Goal: Answer question/provide support: Share knowledge or assist other users

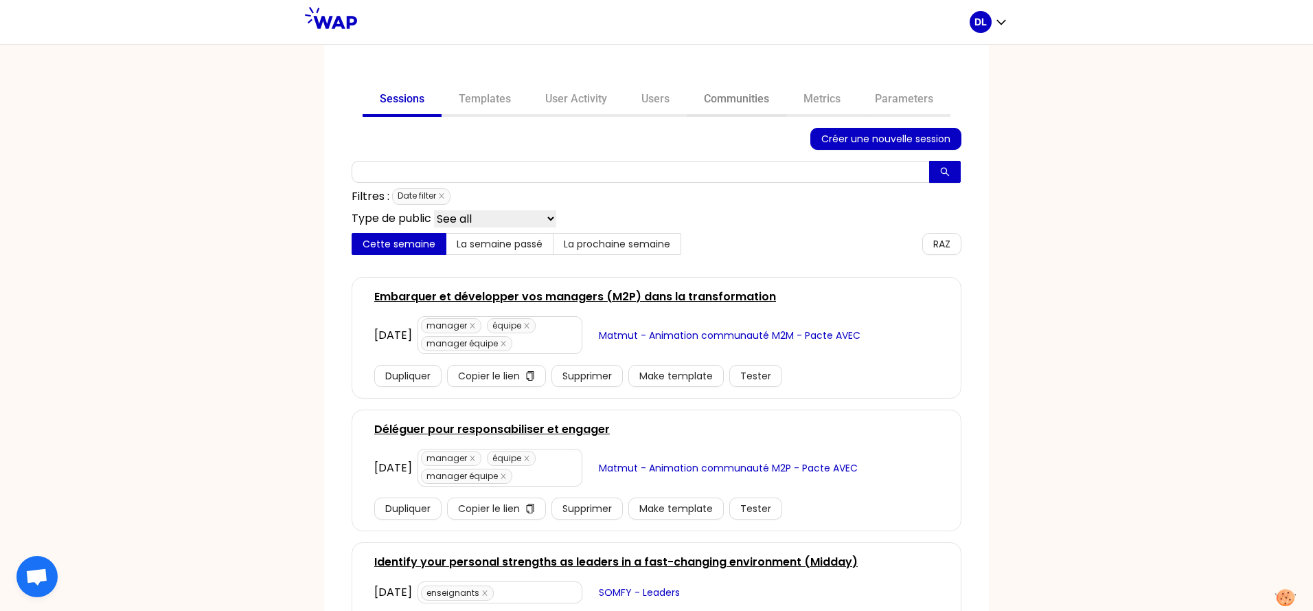
click at [729, 106] on link "Communities" at bounding box center [737, 100] width 100 height 33
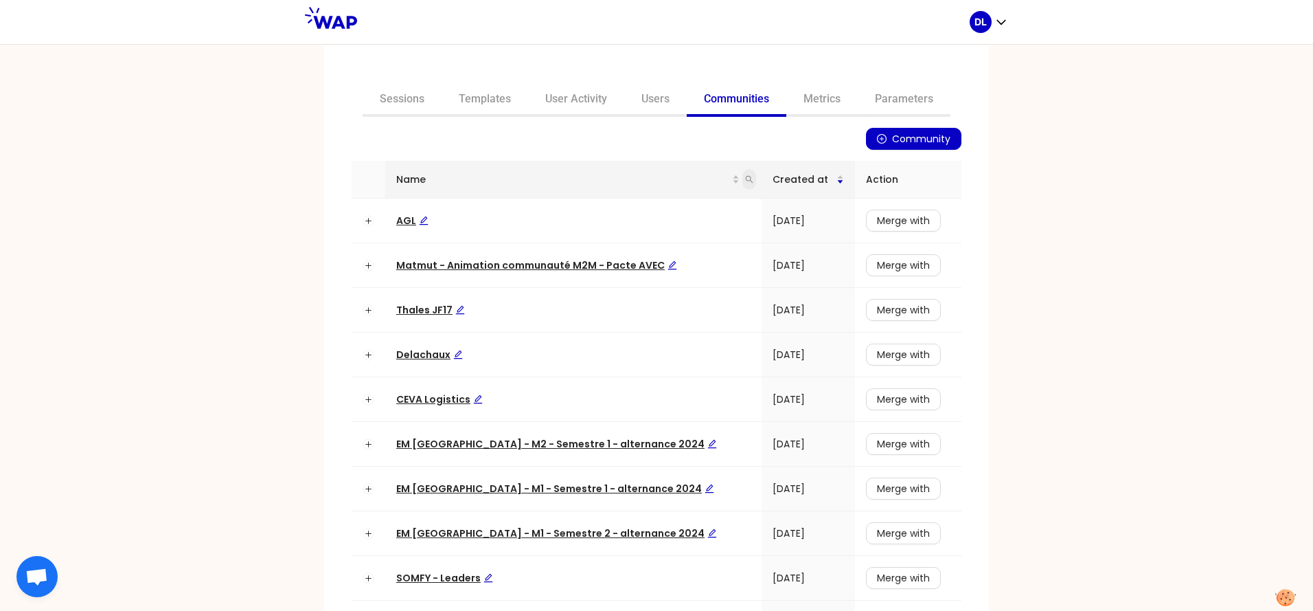
click at [745, 181] on icon "search" at bounding box center [749, 179] width 8 height 8
type input "matmut"
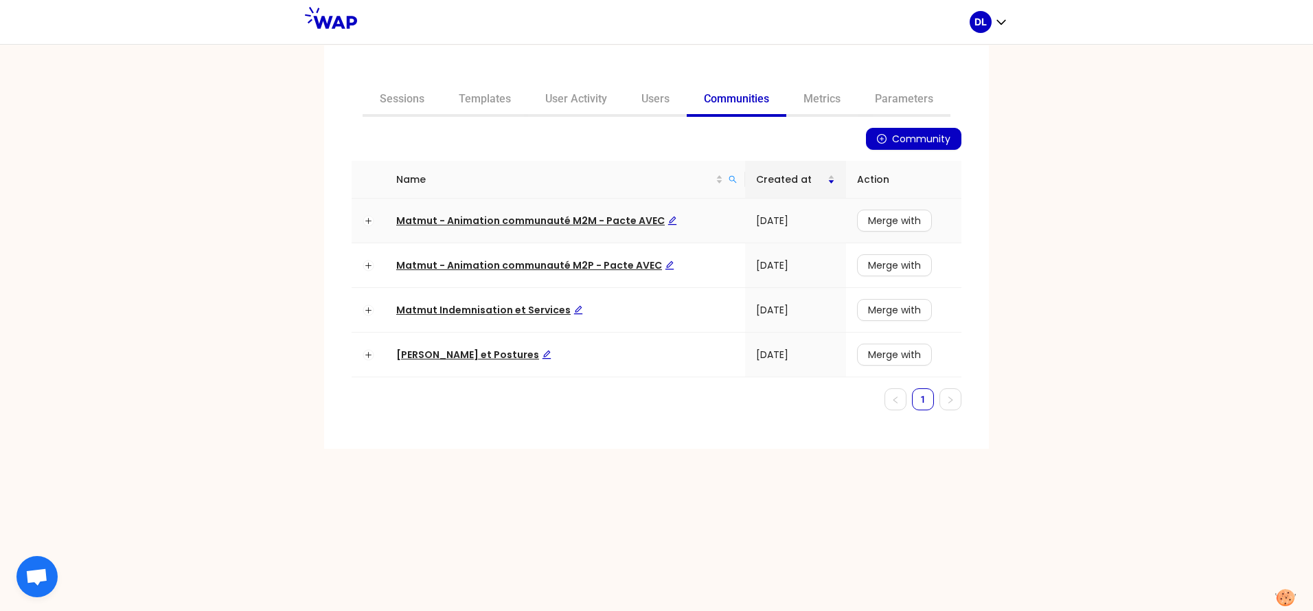
click at [547, 217] on span "Matmut - Animation communauté M2M - Pacte AVEC" at bounding box center [536, 221] width 281 height 14
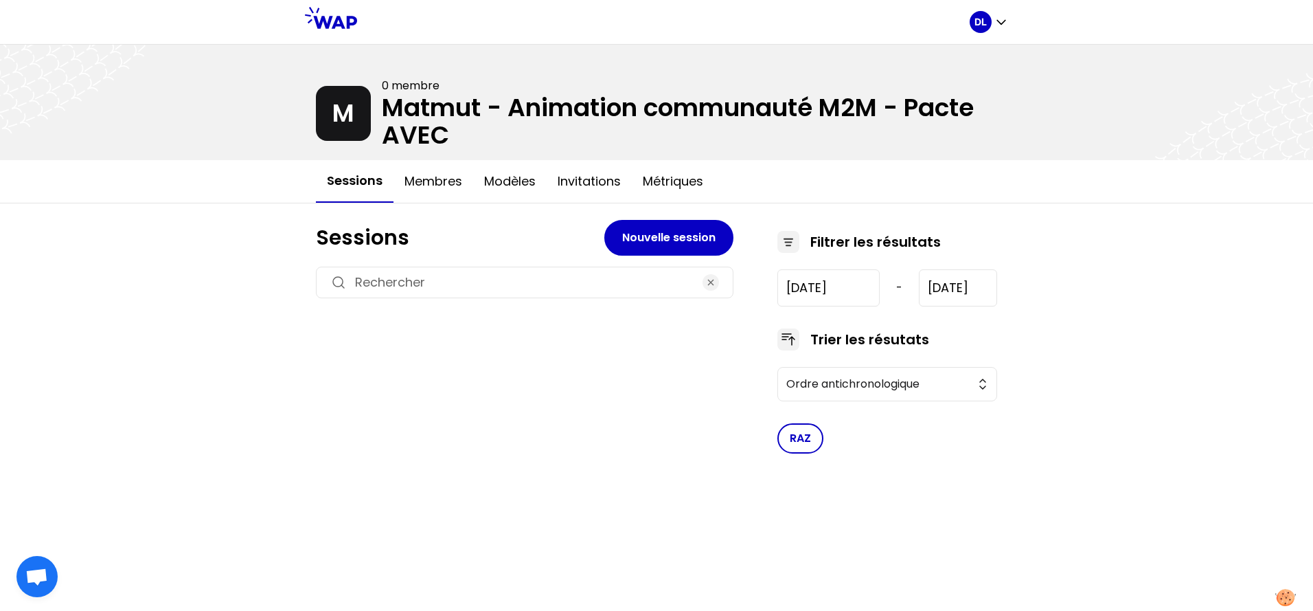
type input "[DATE]"
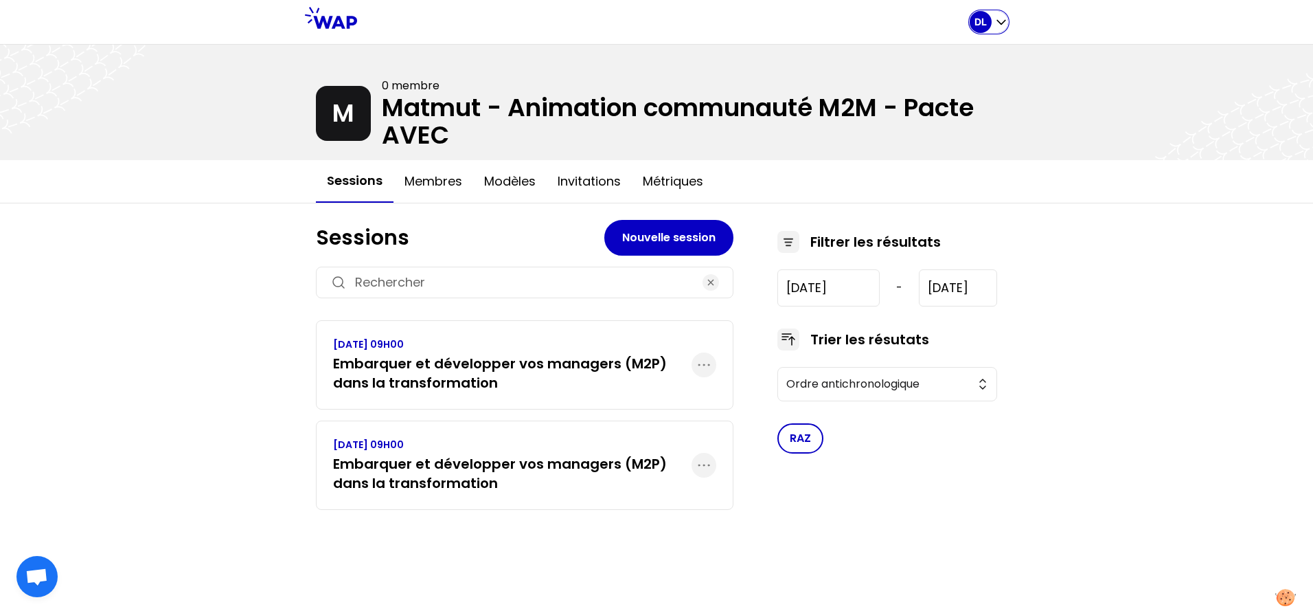
click at [1000, 23] on icon "button" at bounding box center [1001, 23] width 8 height 4
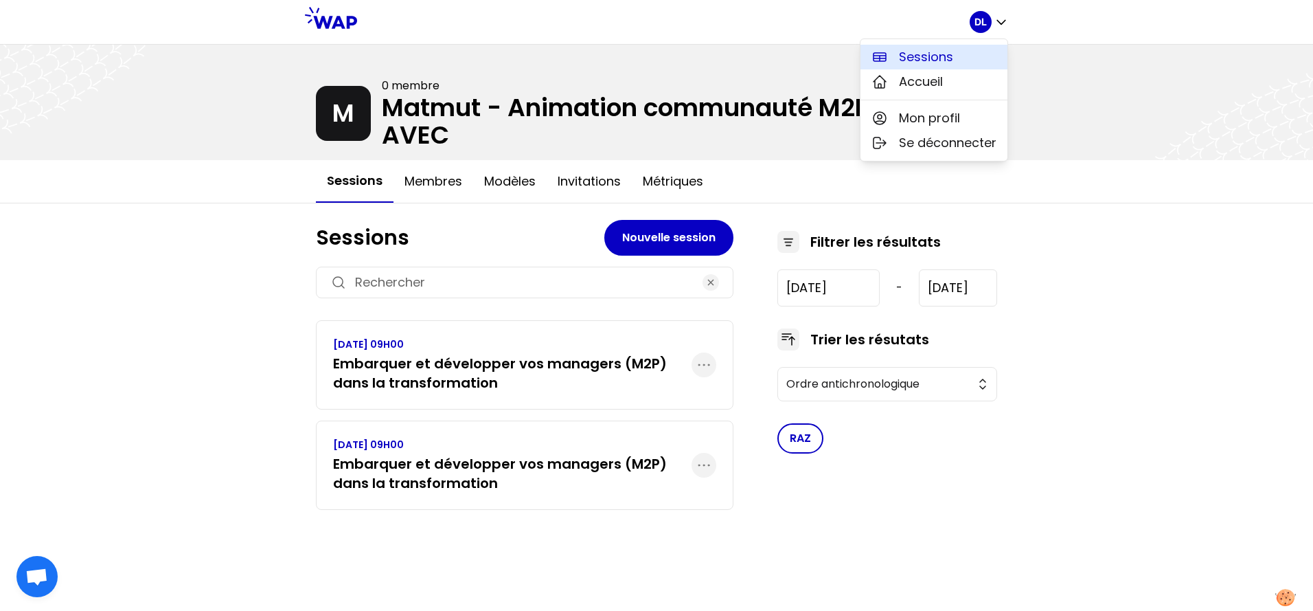
click at [964, 54] on button "Sessions" at bounding box center [934, 57] width 147 height 25
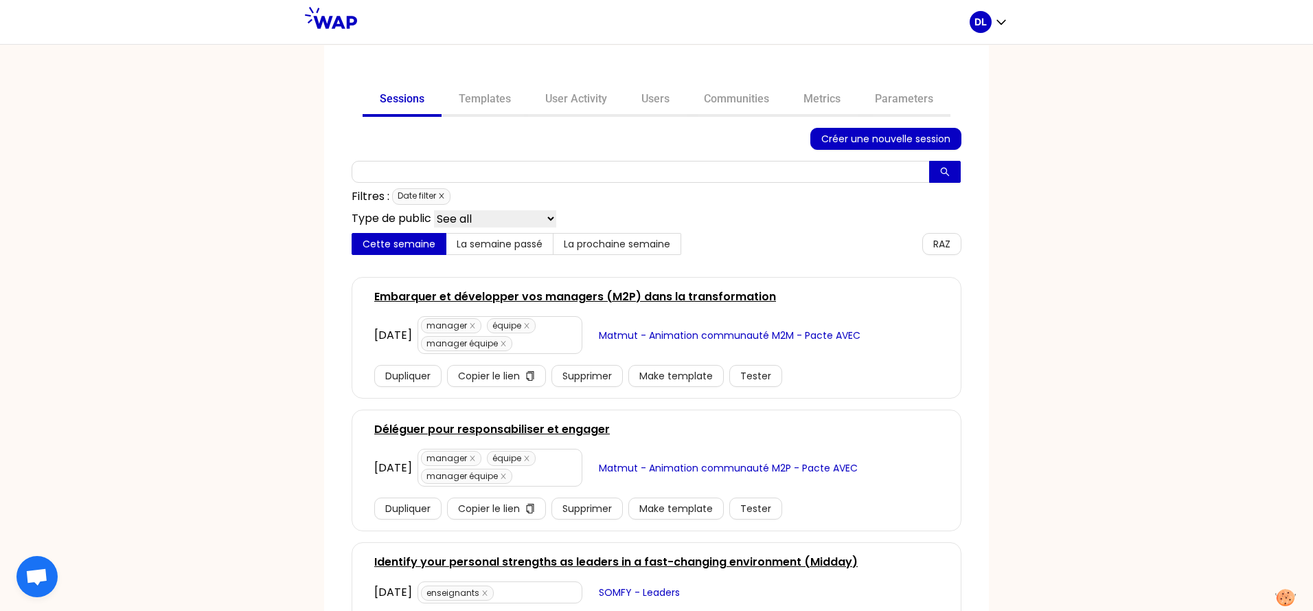
click at [444, 194] on icon "close" at bounding box center [441, 195] width 7 height 7
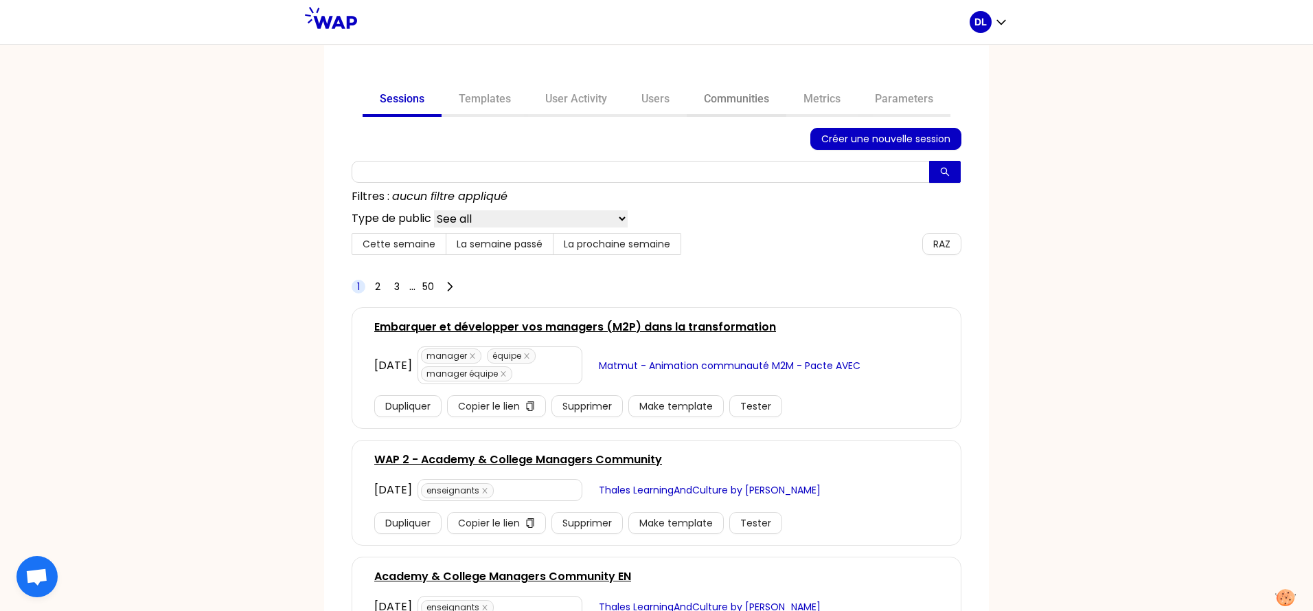
click at [723, 113] on link "Communities" at bounding box center [737, 100] width 100 height 33
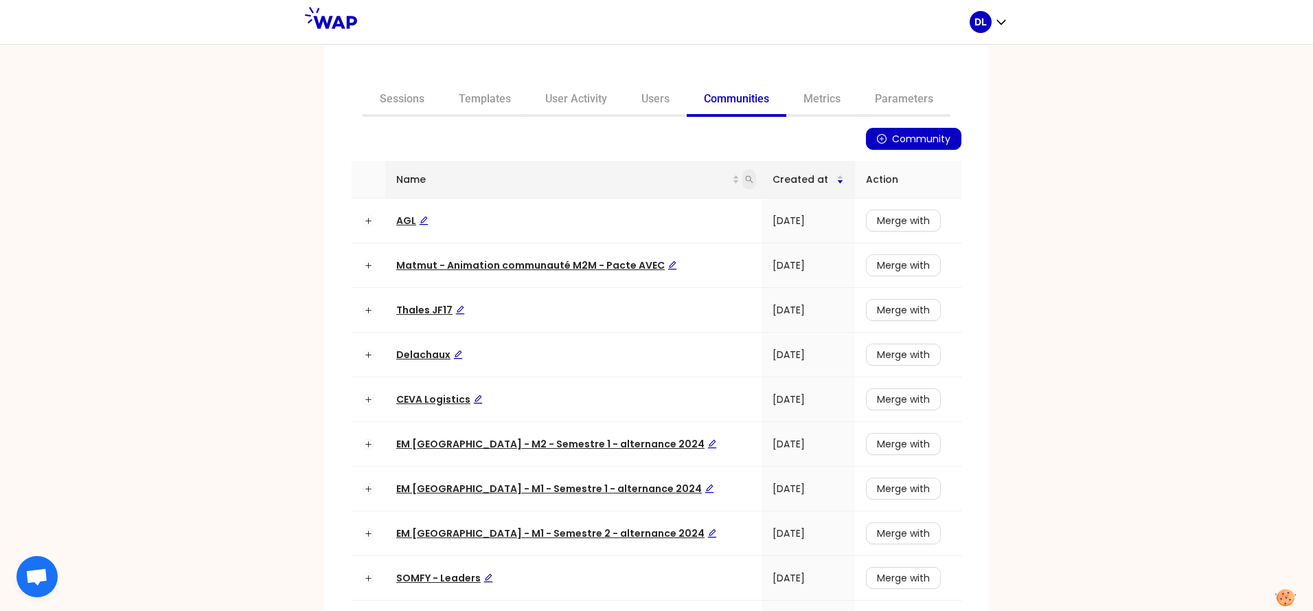
click at [745, 181] on icon "search" at bounding box center [749, 179] width 8 height 8
type input "matmut"
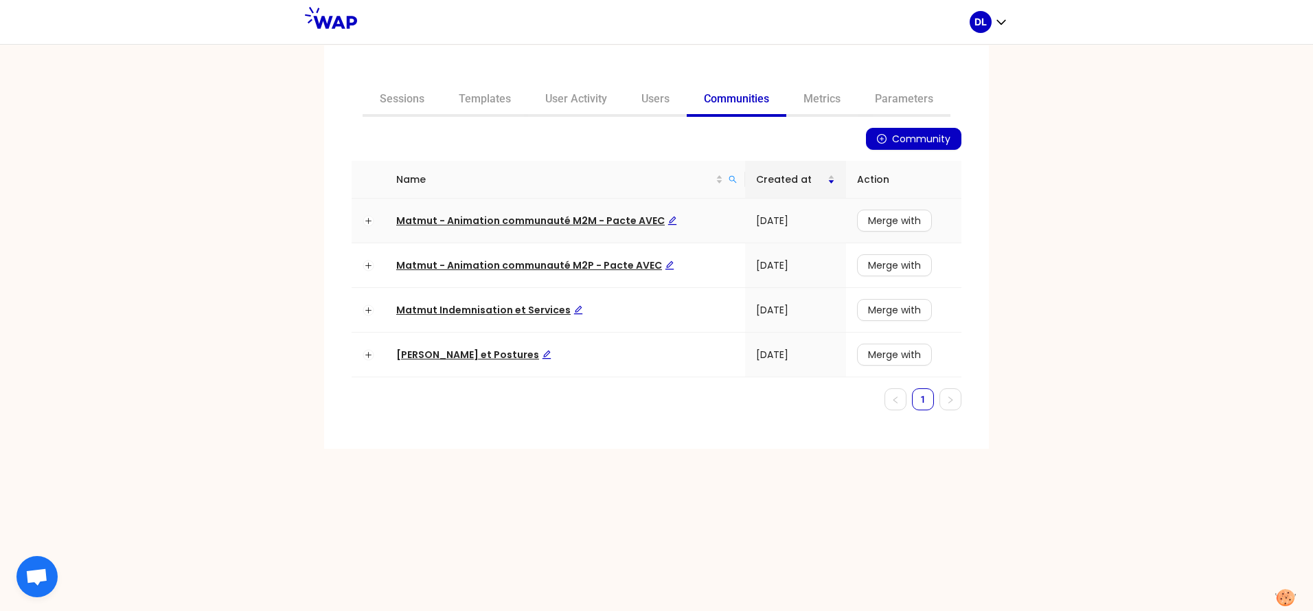
click at [580, 221] on span "Matmut - Animation communauté M2M - Pacte AVEC" at bounding box center [536, 221] width 281 height 14
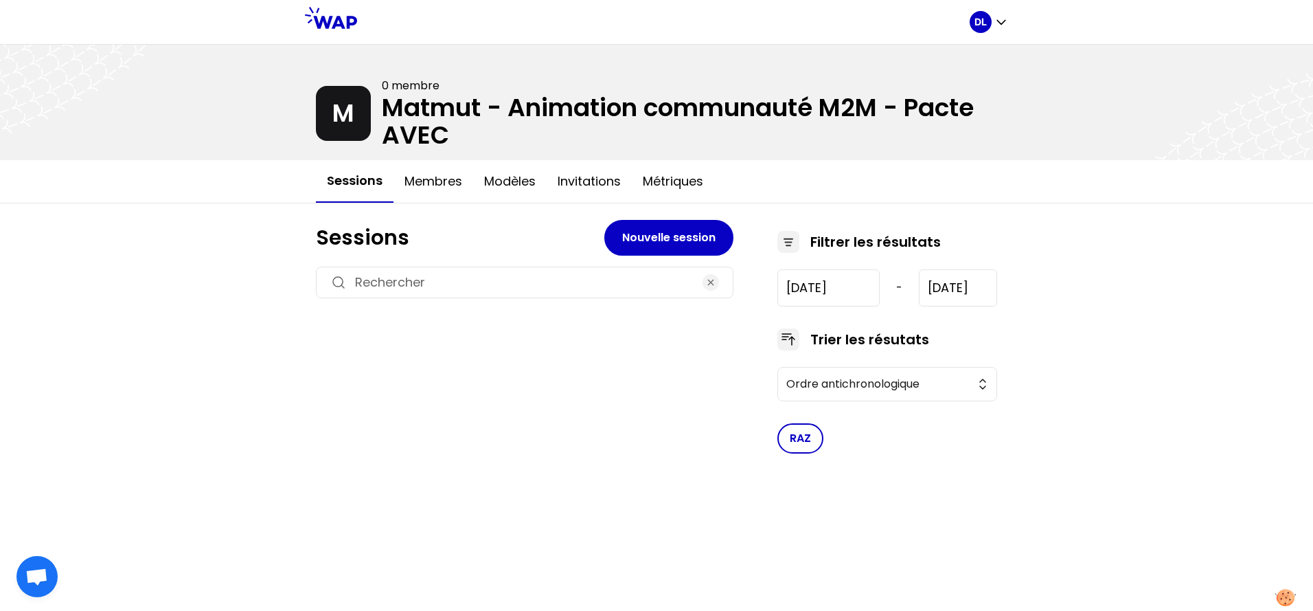
type input "[DATE]"
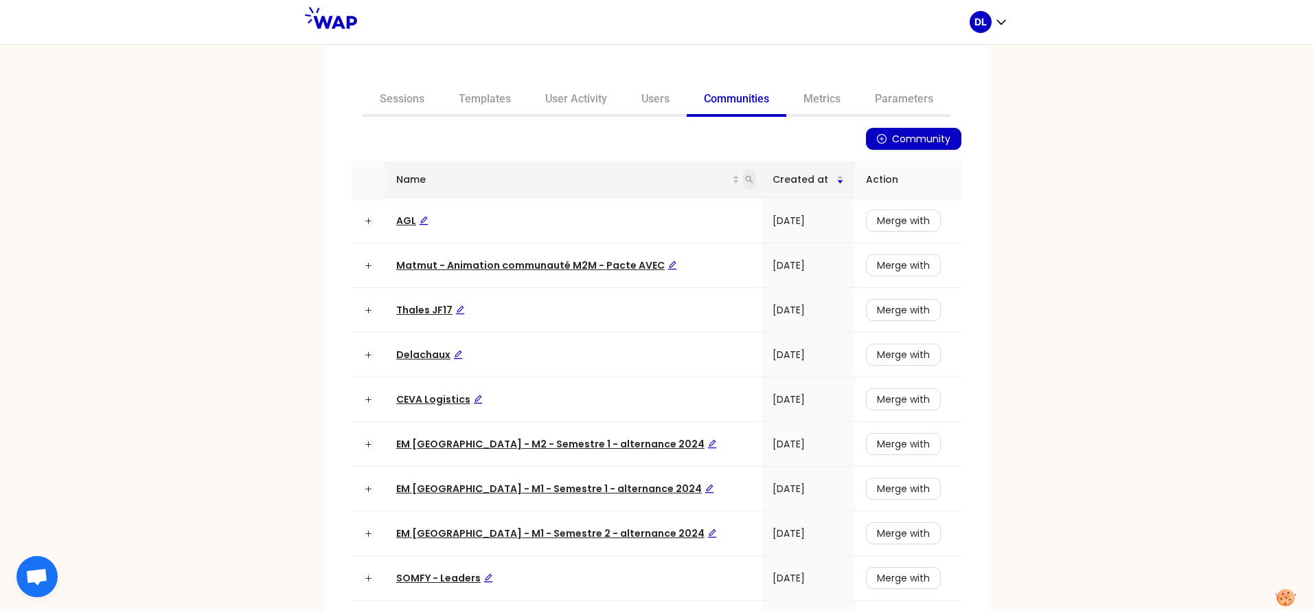
click at [745, 179] on icon "search" at bounding box center [749, 179] width 8 height 8
type input "matmut"
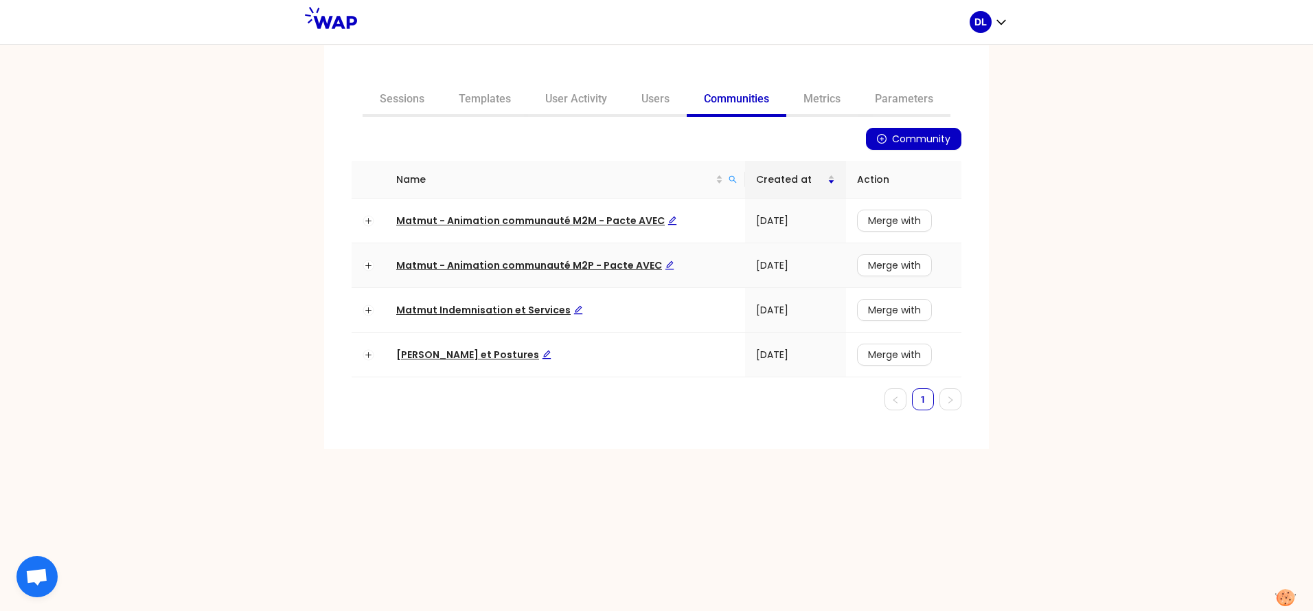
click at [578, 265] on span "Matmut - Animation communauté M2P - Pacte AVEC" at bounding box center [535, 265] width 278 height 14
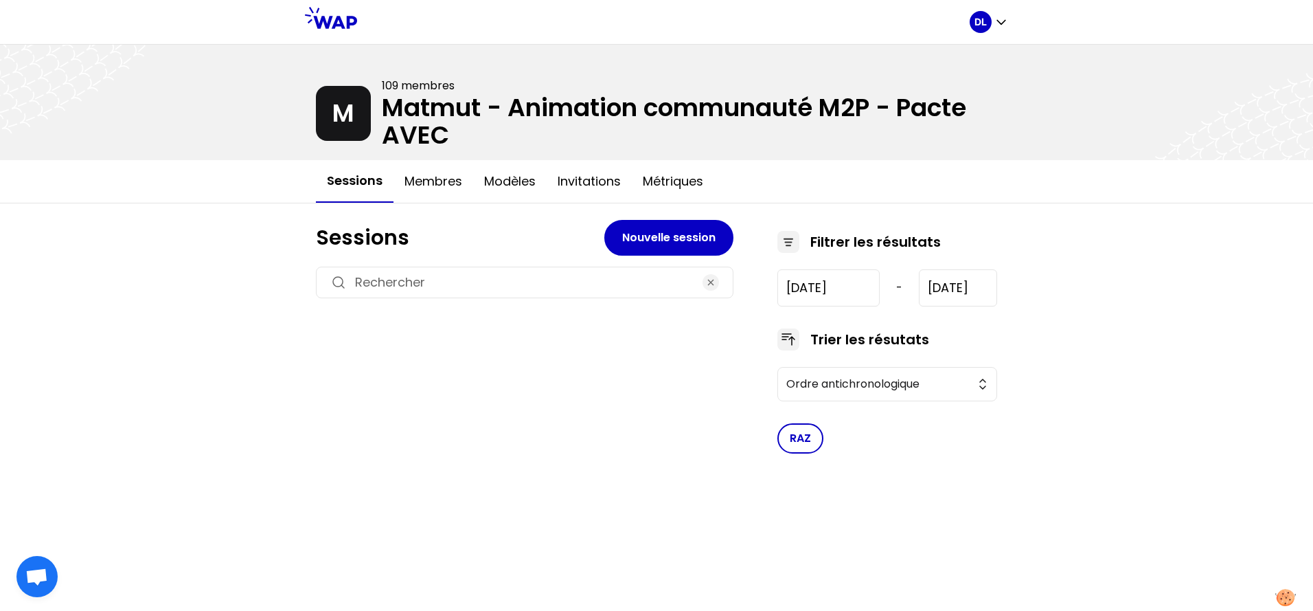
type input "[DATE]"
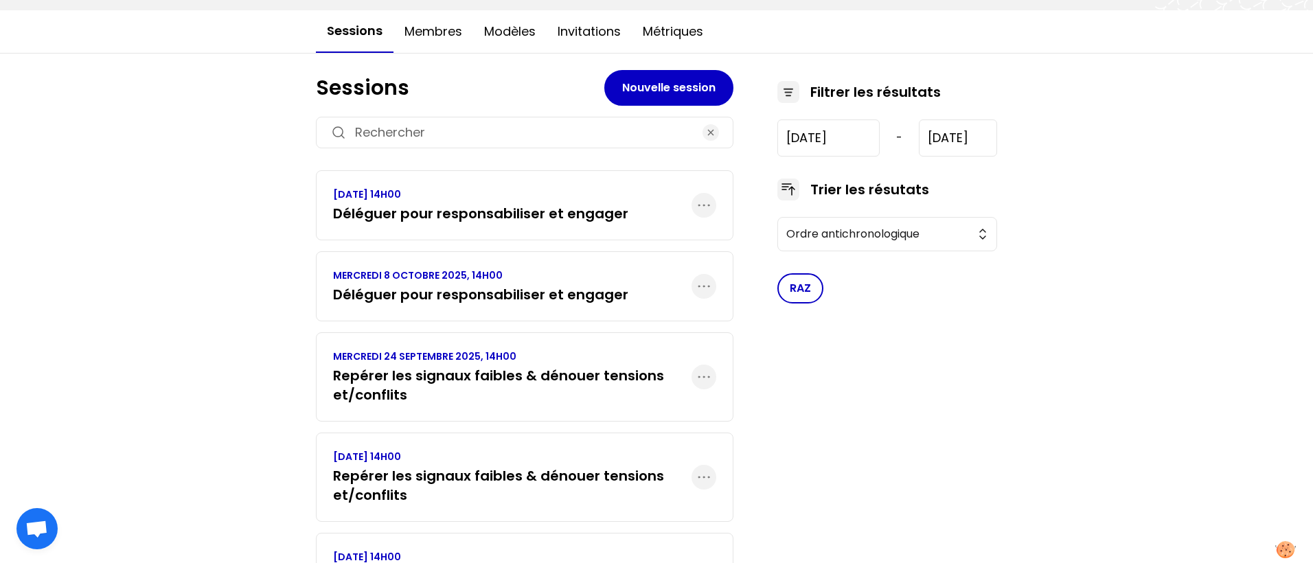
scroll to position [105, 0]
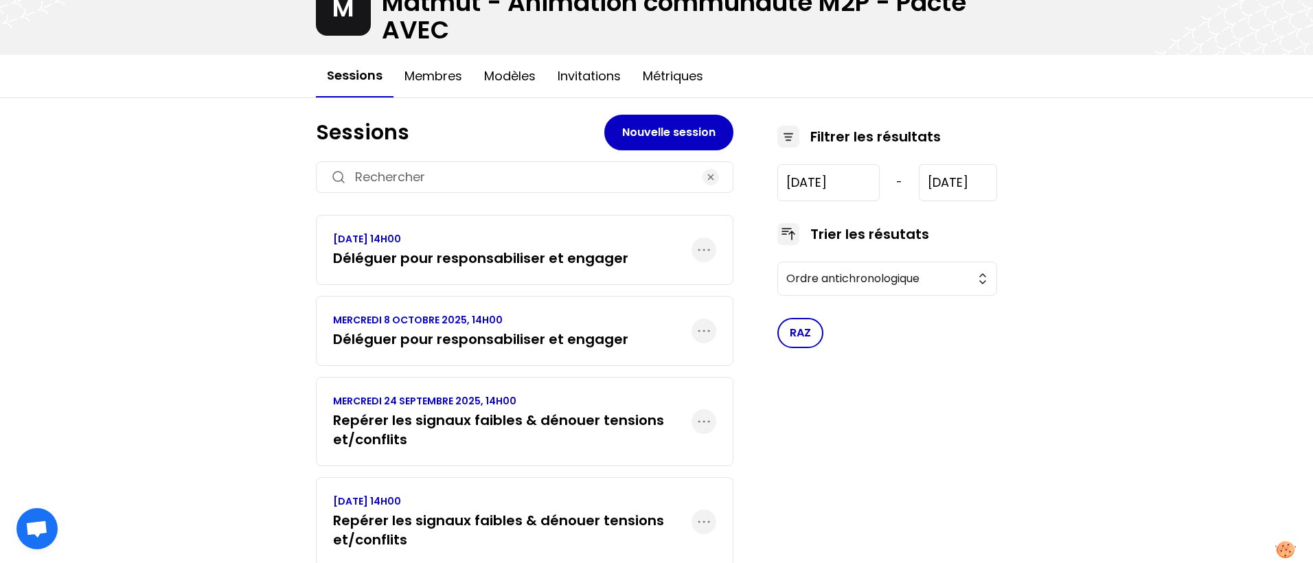
click at [438, 255] on h3 "Déléguer pour responsabiliser et engager" at bounding box center [480, 258] width 295 height 19
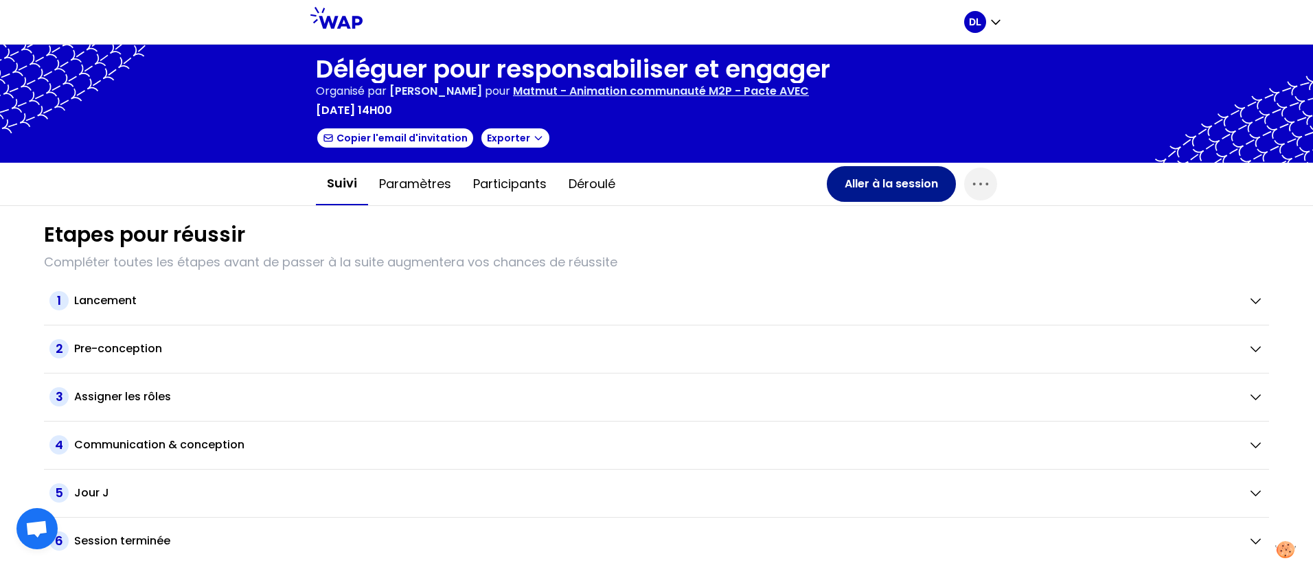
click at [892, 188] on button "Aller à la session" at bounding box center [891, 184] width 129 height 36
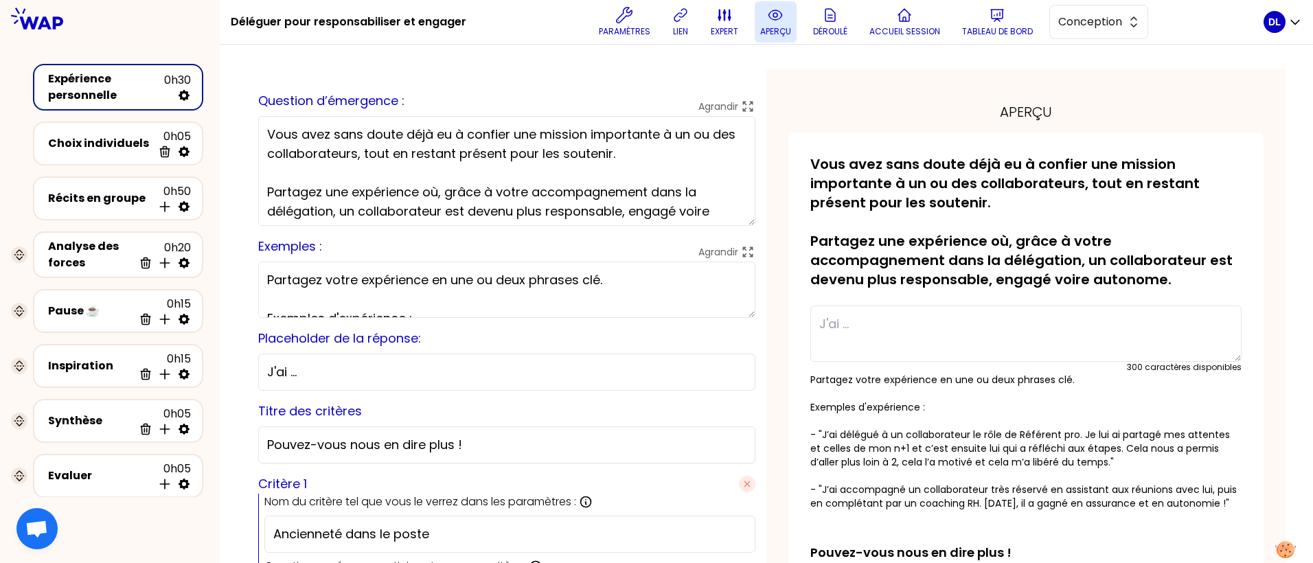
click at [777, 20] on icon at bounding box center [775, 15] width 16 height 16
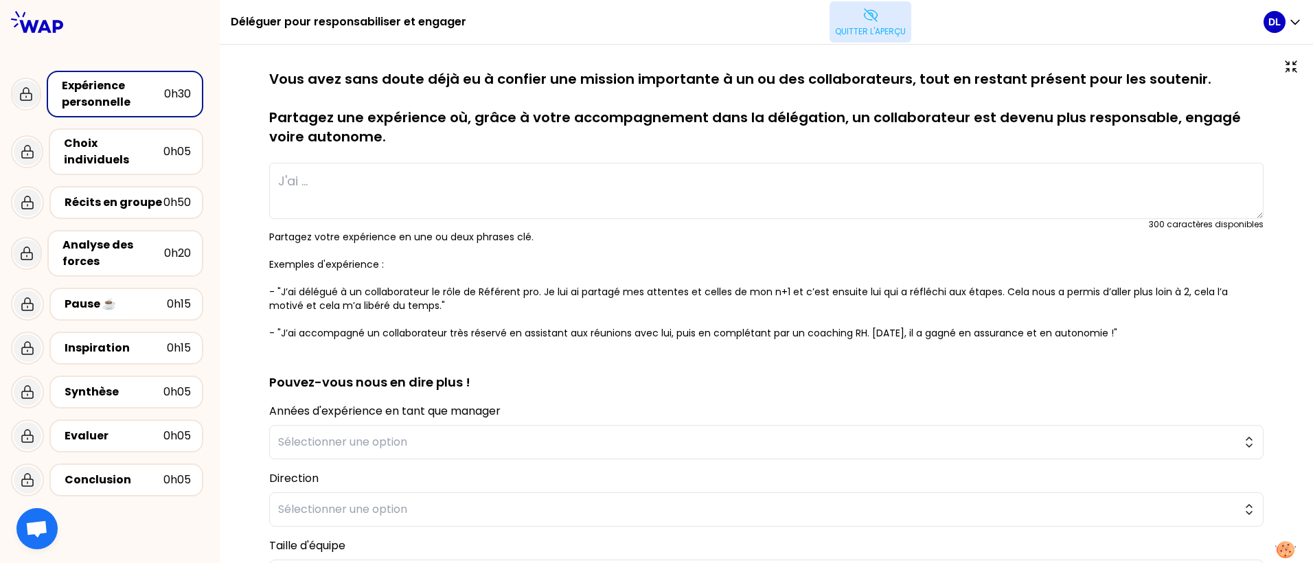
click at [239, 24] on h1 "Déléguer pour responsabiliser et engager" at bounding box center [349, 22] width 236 height 44
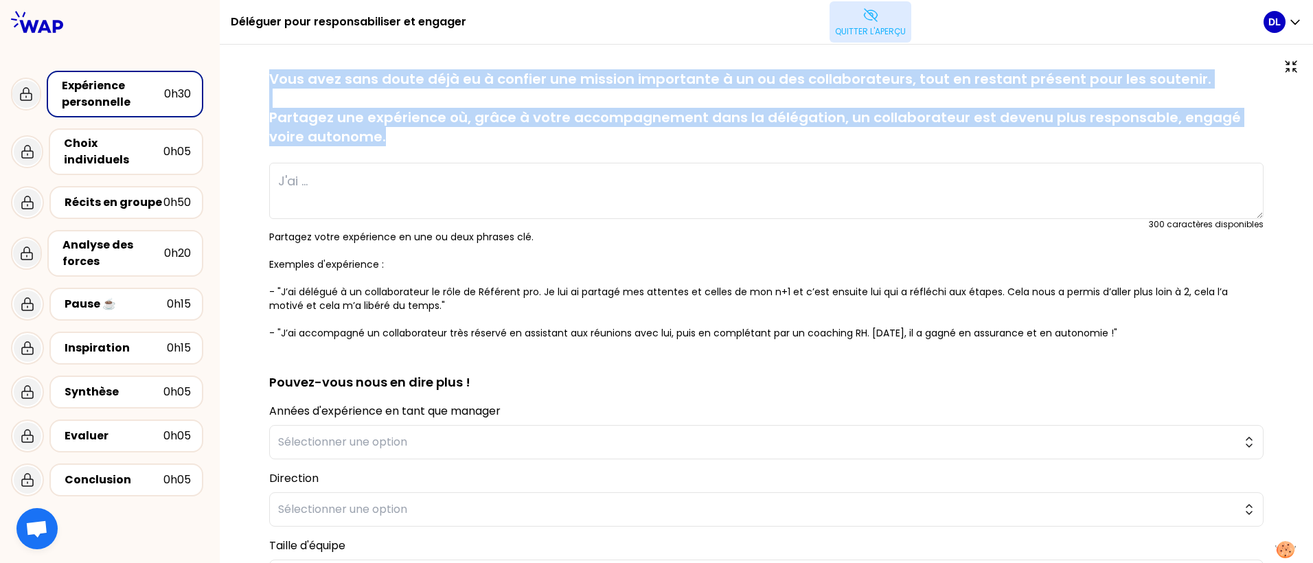
drag, startPoint x: 354, startPoint y: 139, endPoint x: 253, endPoint y: 74, distance: 120.6
click at [253, 74] on div "sauvegardé Vous avez sans doute déjà eu à confier une mission importante à un o…" at bounding box center [766, 397] width 1039 height 657
click at [319, 147] on div "sauvegardé Vous avez sans doute déjà eu à confier une mission importante à un o…" at bounding box center [766, 204] width 995 height 271
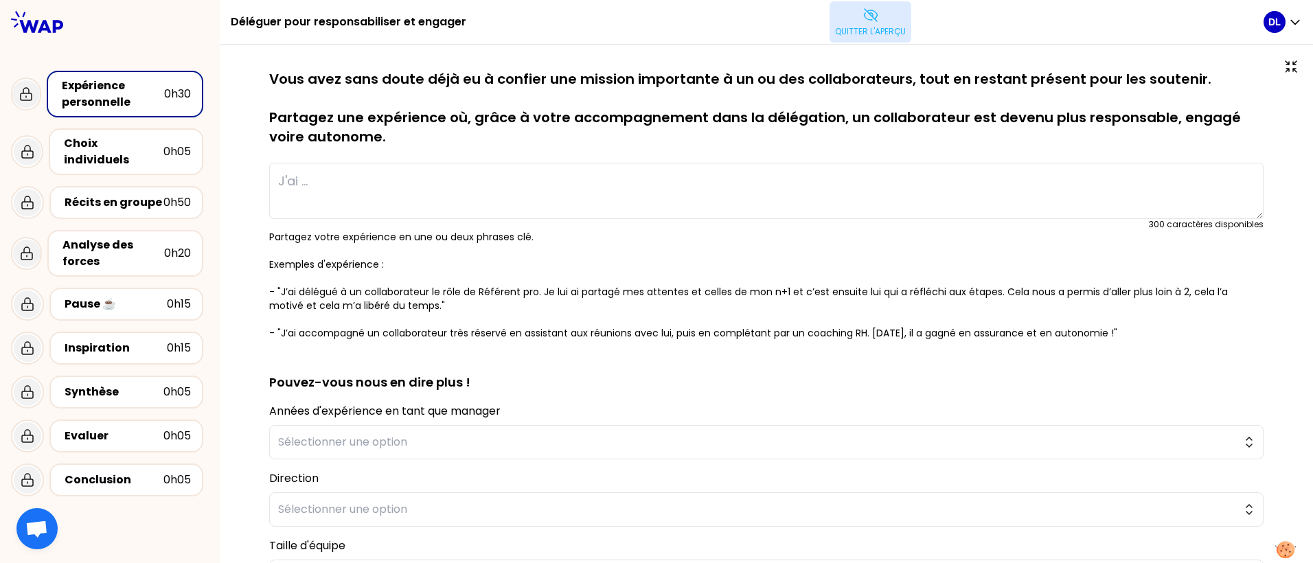
click at [319, 147] on div "sauvegardé Vous avez sans doute déjà eu à confier une mission importante à un o…" at bounding box center [766, 204] width 995 height 271
click at [358, 141] on p "Vous avez sans doute déjà eu à confier une mission importante à un ou des colla…" at bounding box center [766, 107] width 995 height 77
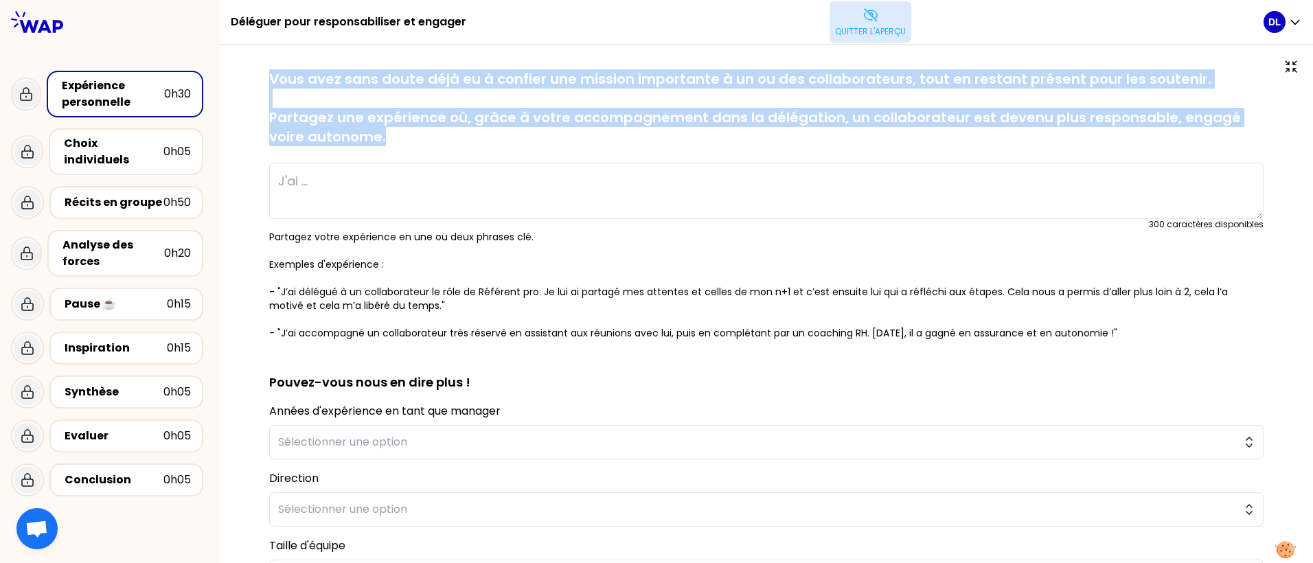
drag, startPoint x: 362, startPoint y: 135, endPoint x: 269, endPoint y: 85, distance: 105.1
click at [269, 85] on p "Vous avez sans doute déjà eu à confier une mission importante à un ou des colla…" at bounding box center [766, 107] width 995 height 77
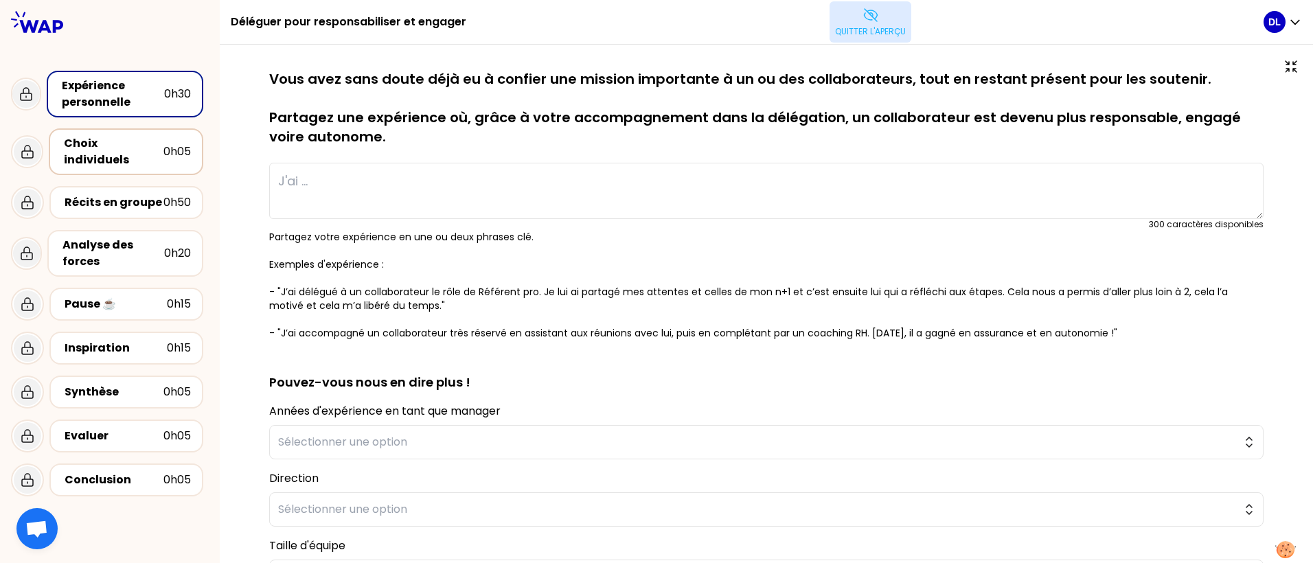
click at [151, 146] on div "Choix individuels" at bounding box center [114, 151] width 100 height 33
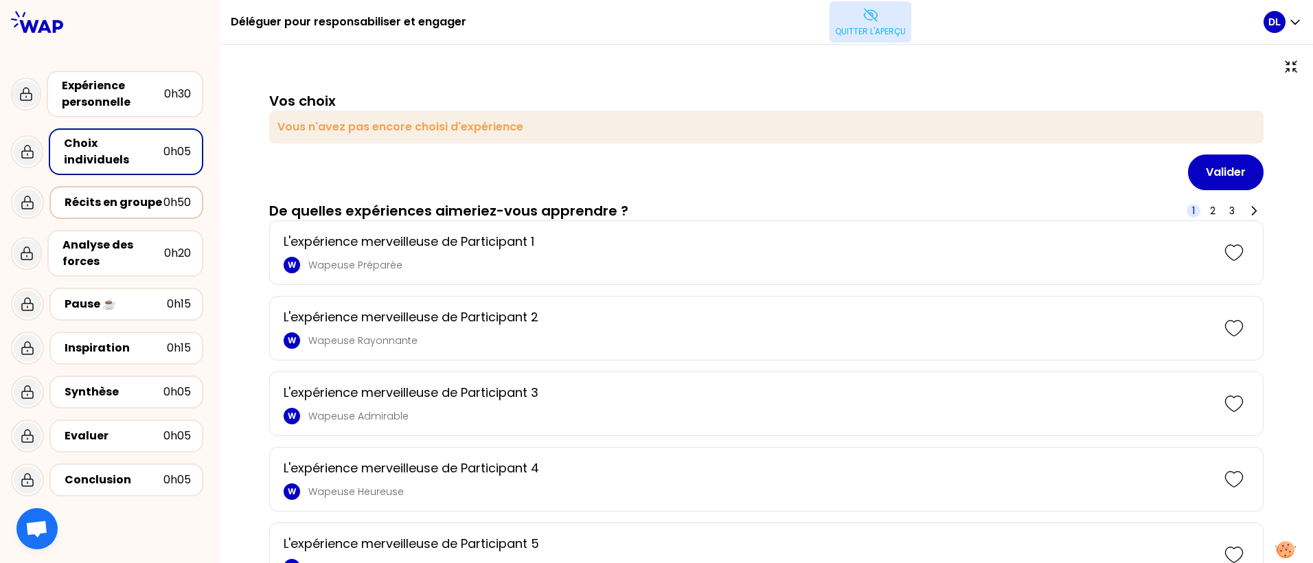
click at [152, 194] on div "Récits en groupe" at bounding box center [114, 202] width 99 height 16
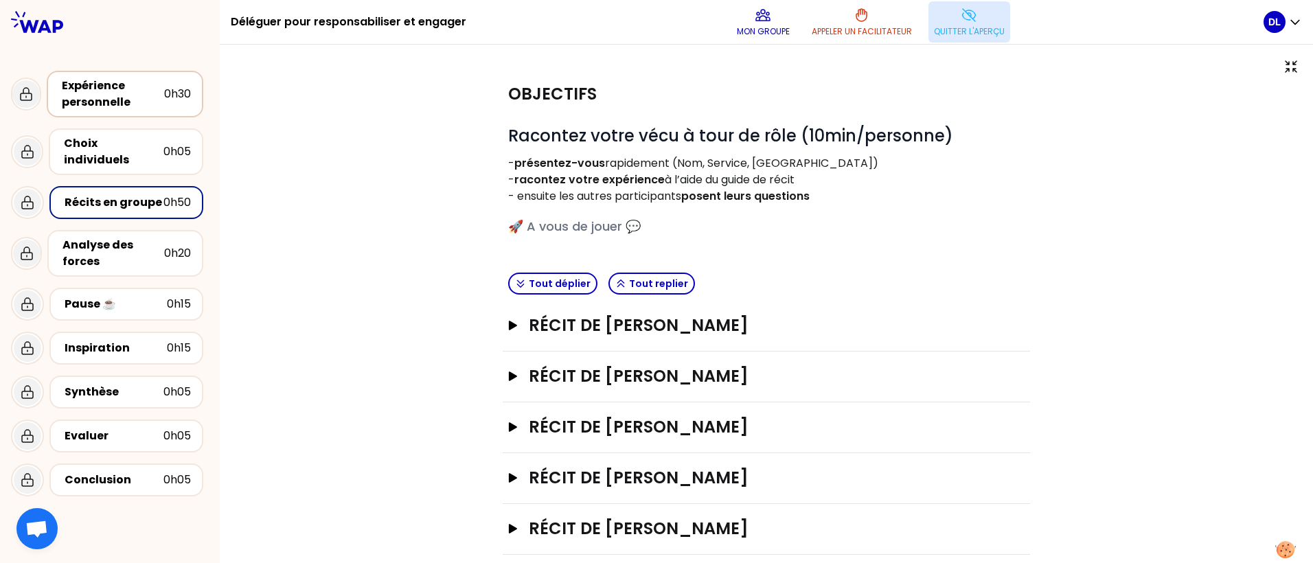
click at [142, 89] on div "Expérience personnelle" at bounding box center [113, 94] width 102 height 33
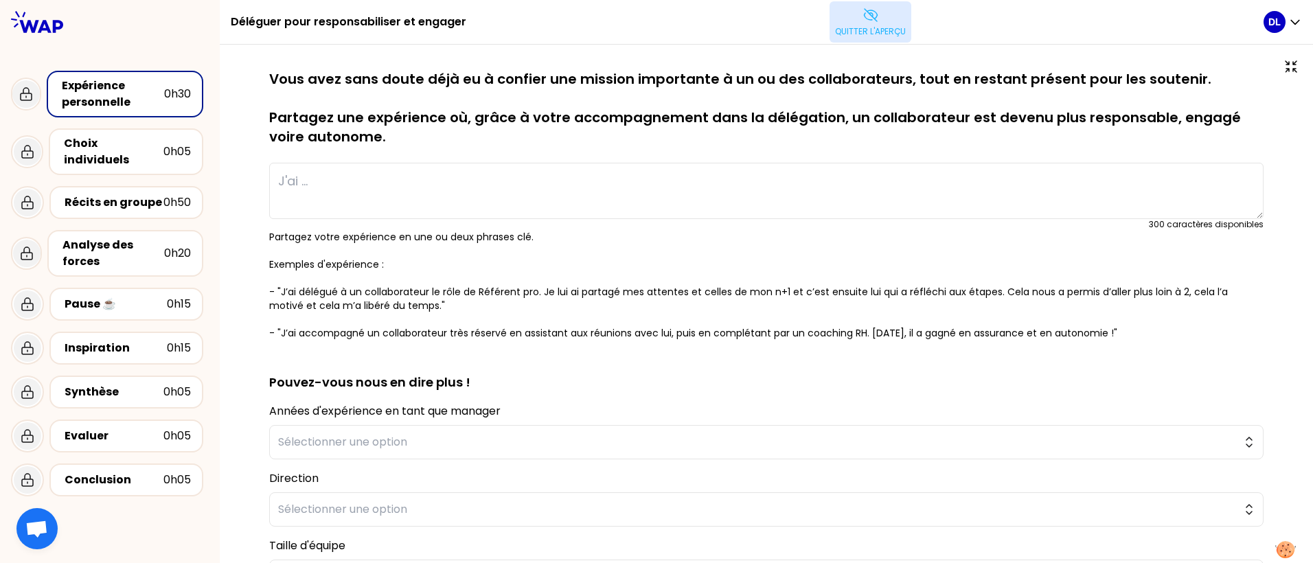
scroll to position [188, 0]
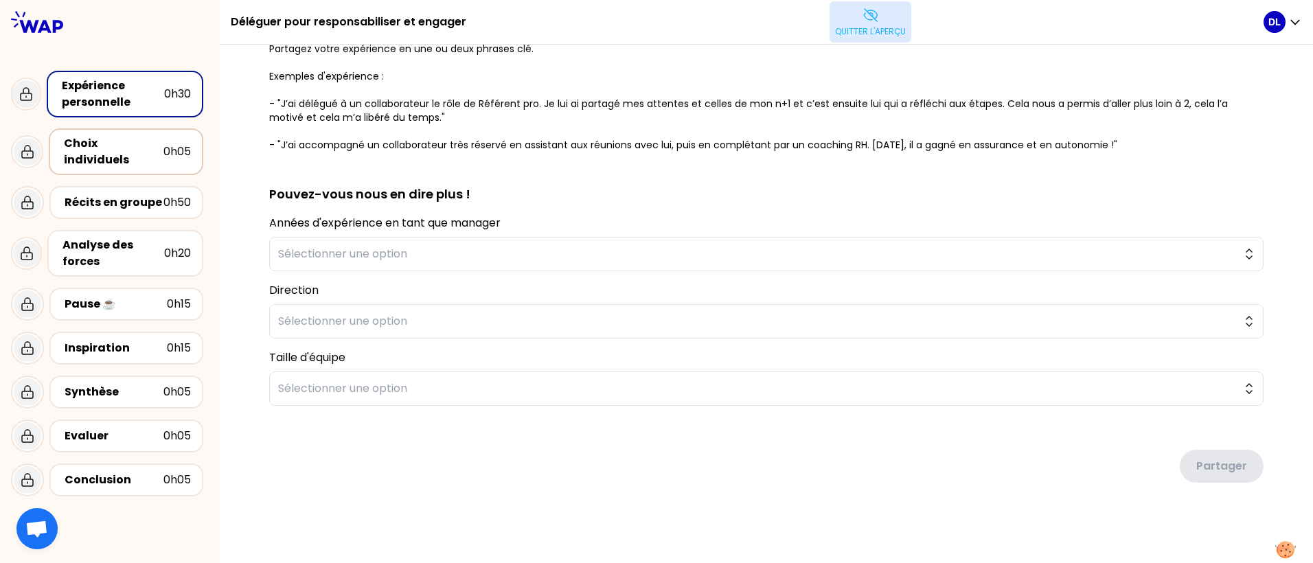
click at [128, 144] on div "Choix individuels" at bounding box center [114, 151] width 100 height 33
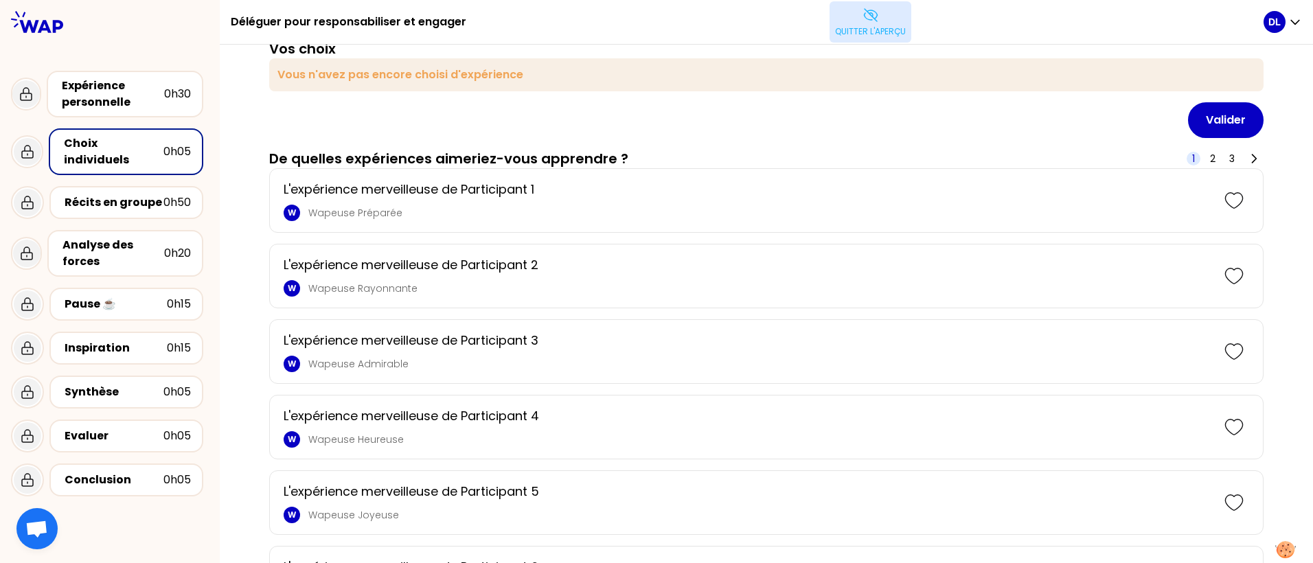
scroll to position [54, 0]
click at [890, 37] on button "Quitter l'aperçu" at bounding box center [871, 21] width 82 height 41
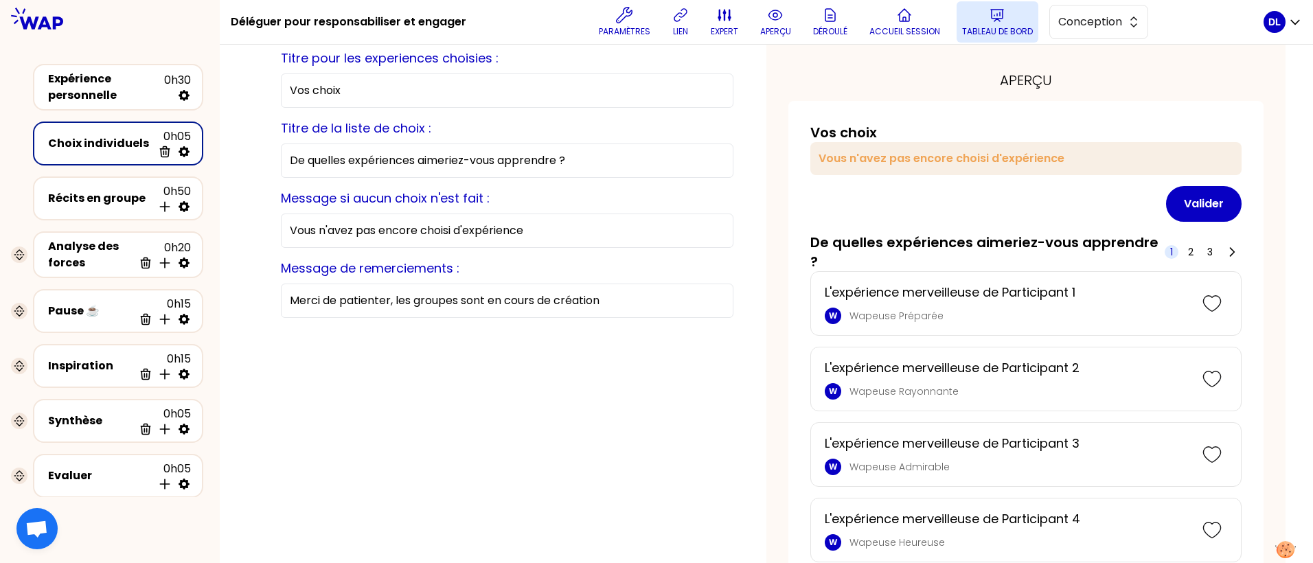
click at [989, 34] on p "Tableau de bord" at bounding box center [997, 31] width 71 height 11
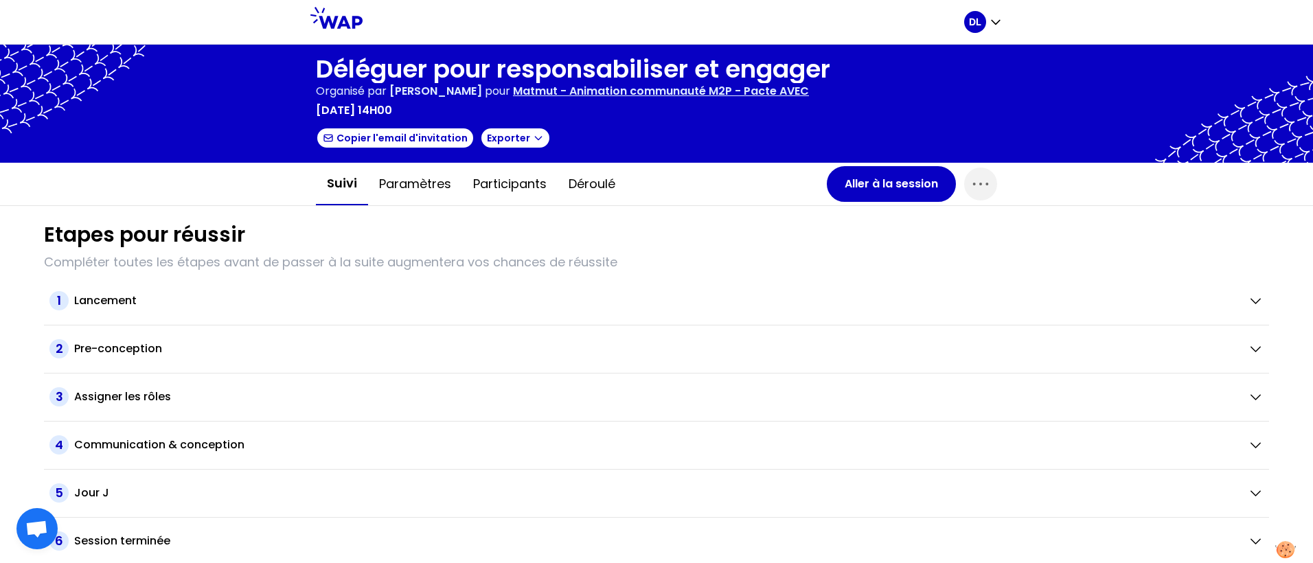
click at [648, 90] on p "Matmut - Animation communauté M2P - Pacte AVEC" at bounding box center [661, 91] width 296 height 16
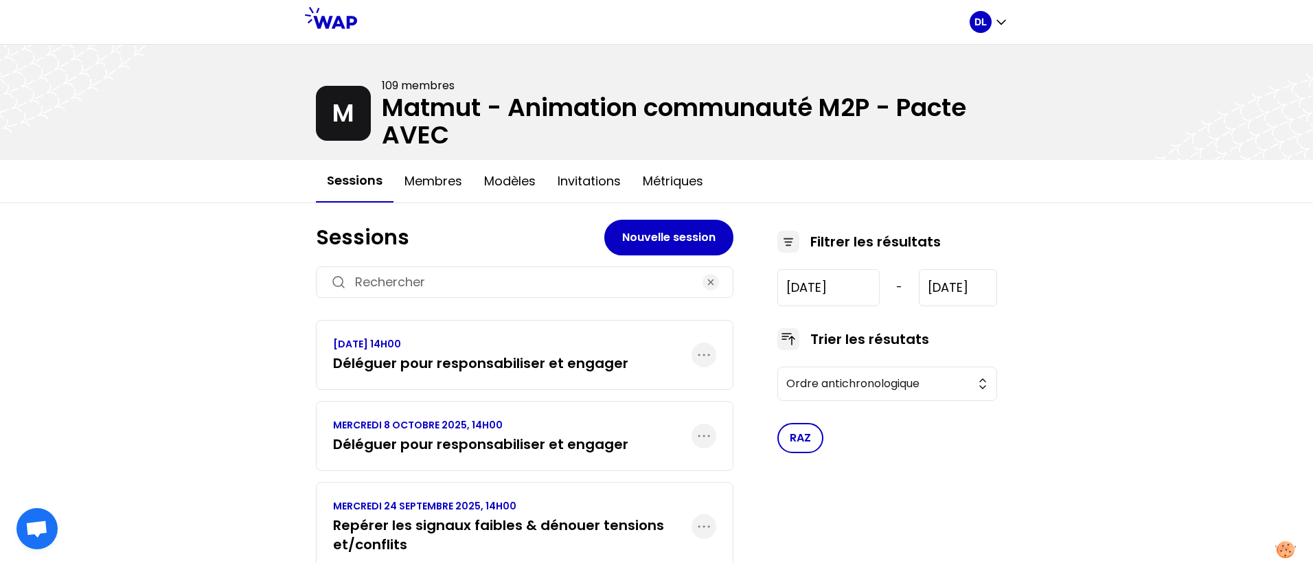
scroll to position [124, 0]
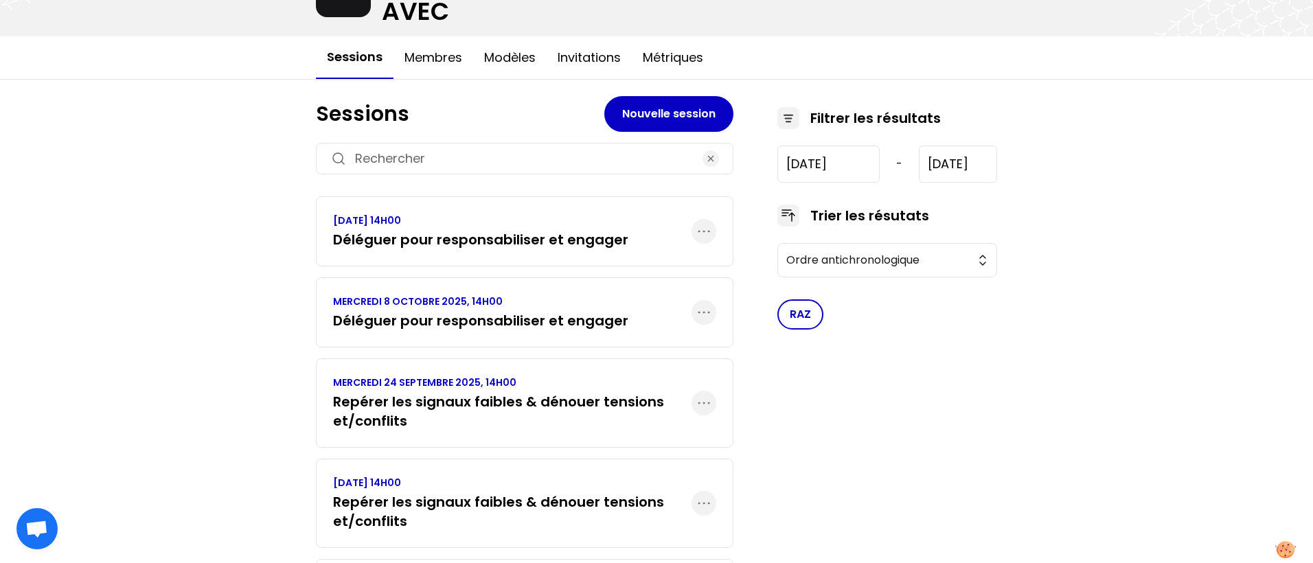
click at [416, 401] on h3 "Repérer les signaux faibles & dénouer tensions et/conflits" at bounding box center [512, 411] width 359 height 38
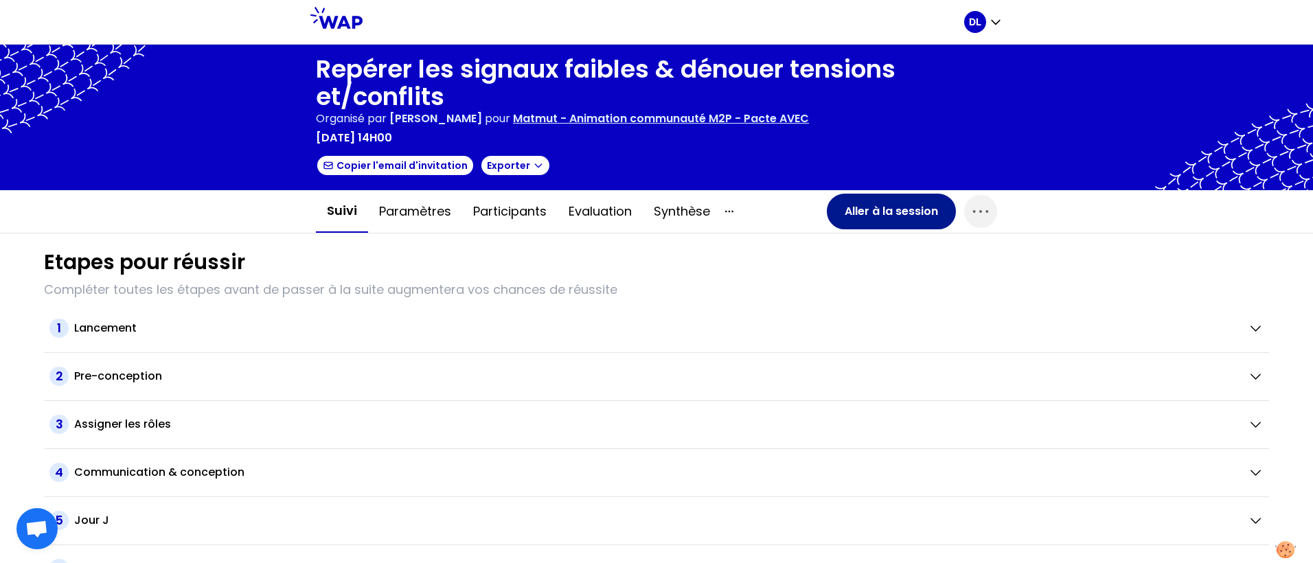
click at [856, 216] on button "Aller à la session" at bounding box center [891, 212] width 129 height 36
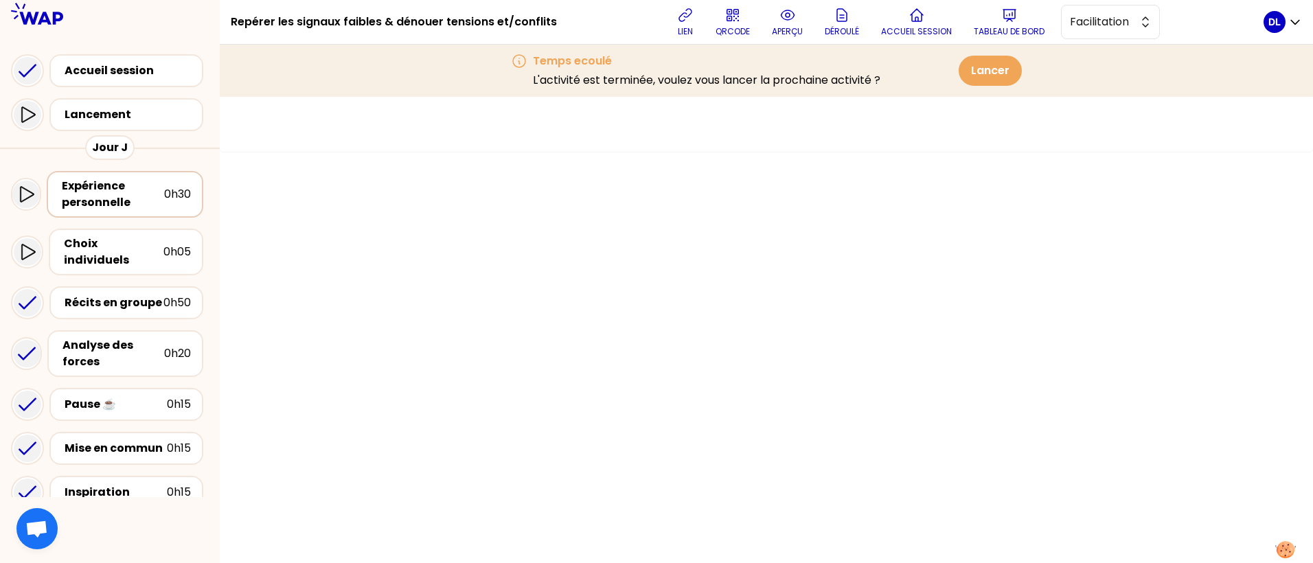
click at [128, 195] on div "Expérience personnelle" at bounding box center [113, 194] width 102 height 33
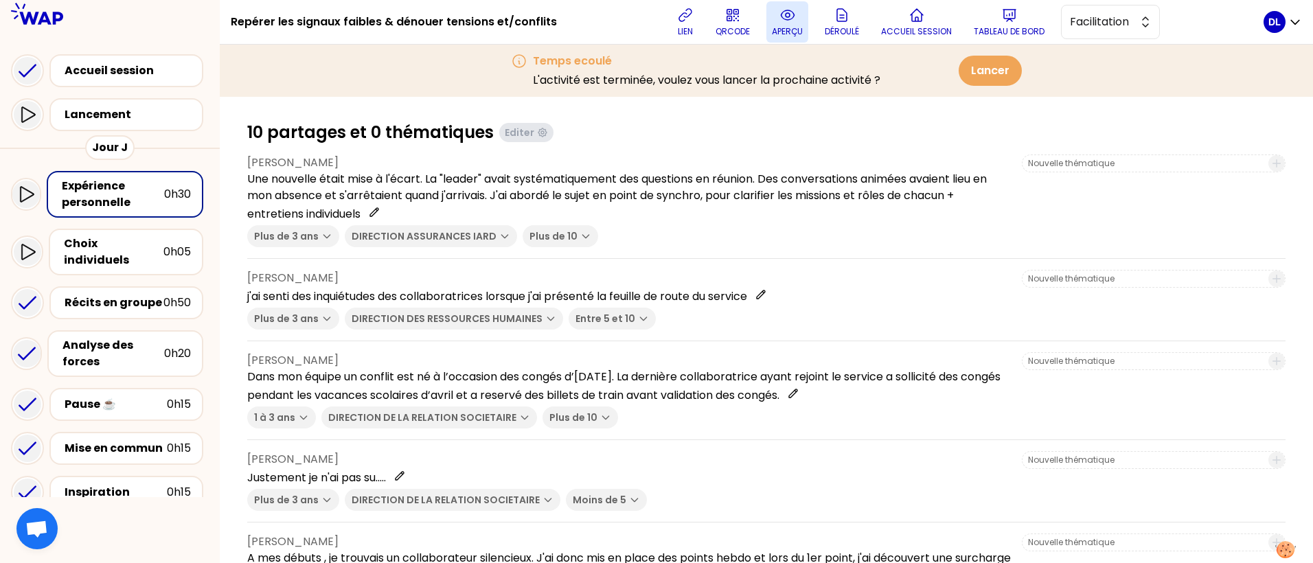
click at [792, 25] on button "aperçu" at bounding box center [788, 21] width 42 height 41
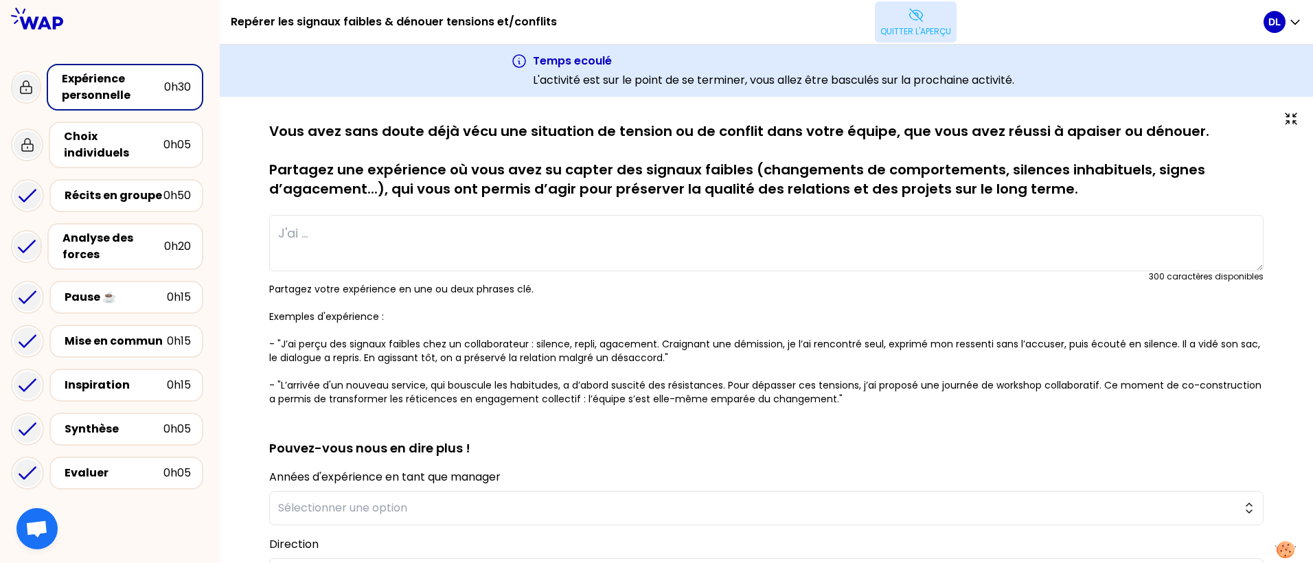
click at [927, 18] on button "Quitter l'aperçu" at bounding box center [916, 21] width 82 height 41
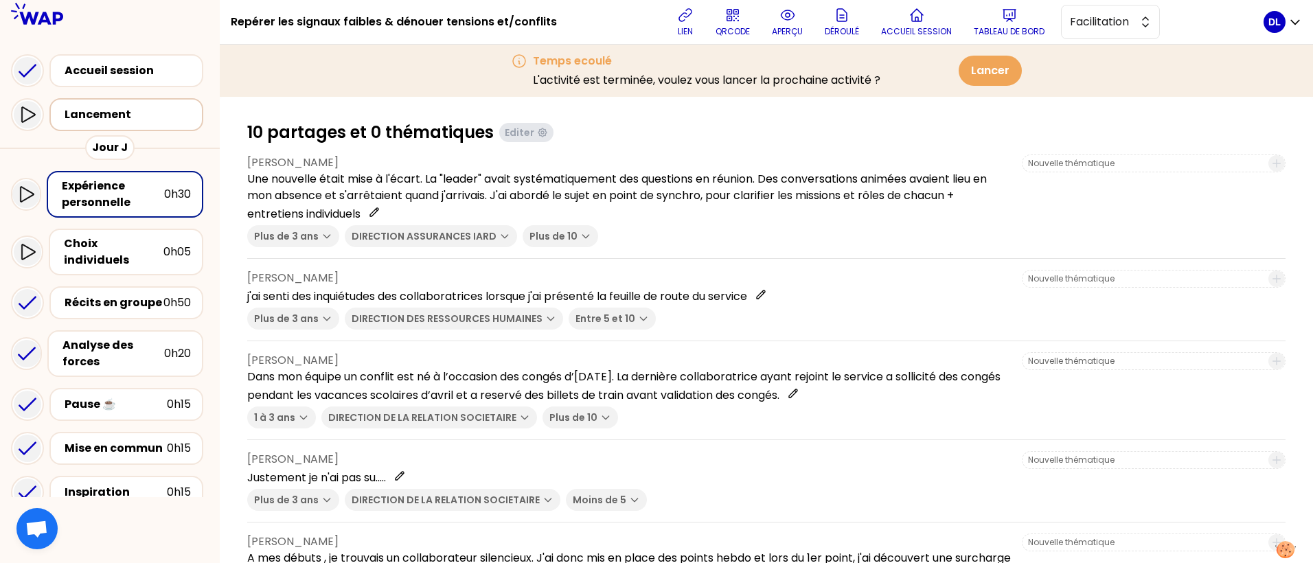
click at [163, 117] on div "Lancement" at bounding box center [131, 114] width 132 height 16
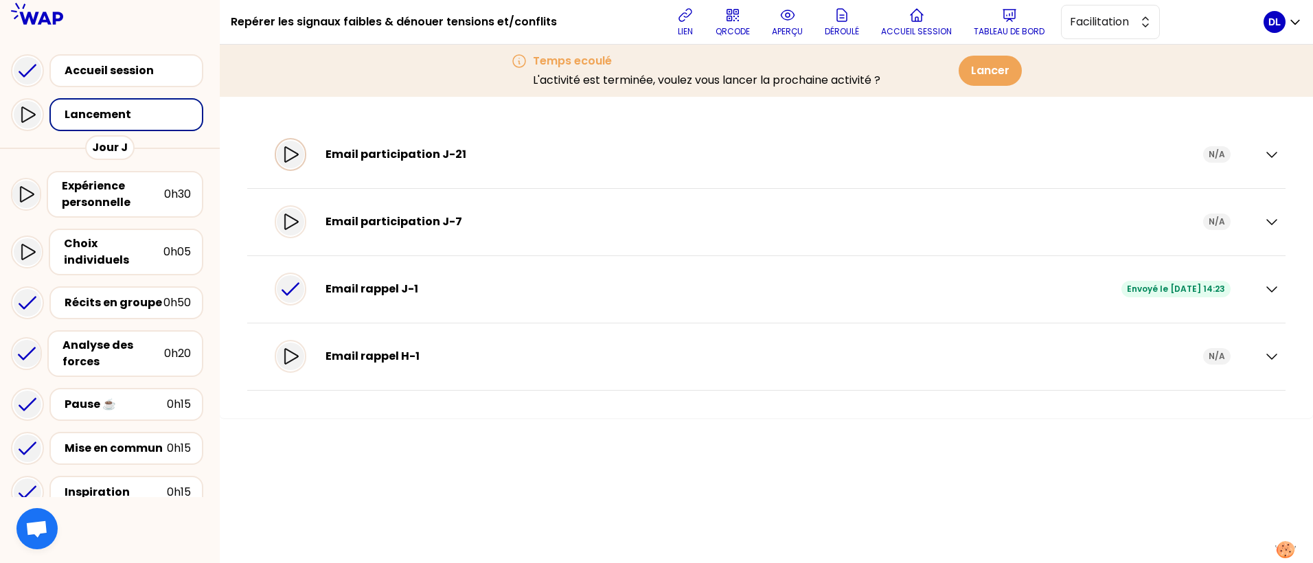
click at [289, 155] on icon at bounding box center [290, 154] width 16 height 16
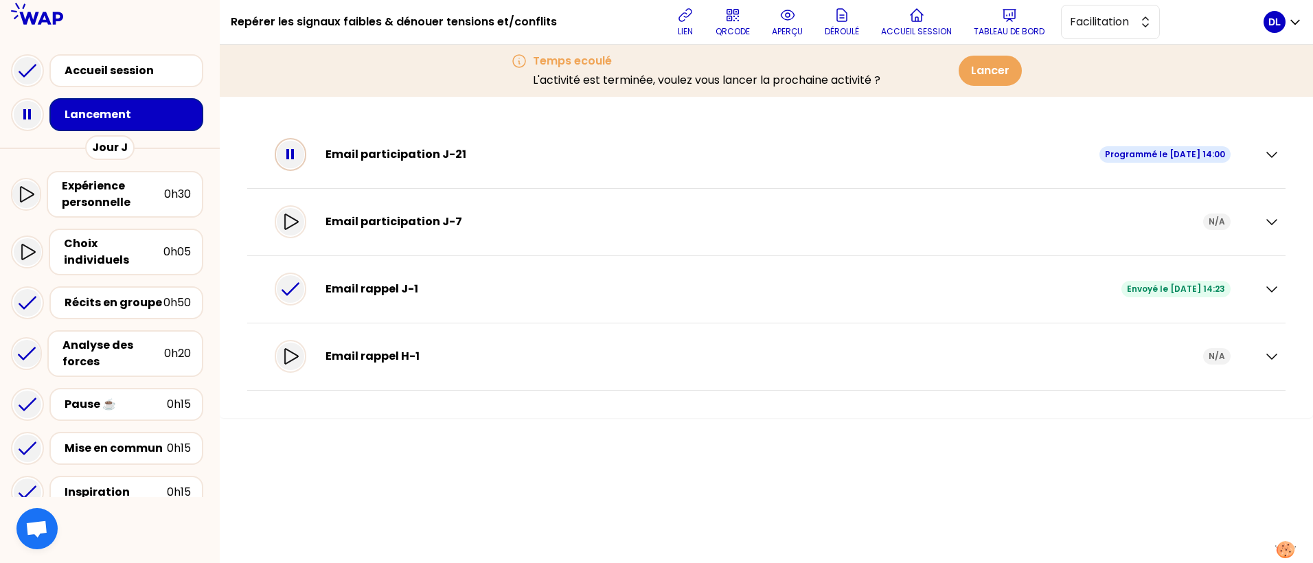
click at [292, 155] on rect at bounding box center [292, 154] width 3 height 10
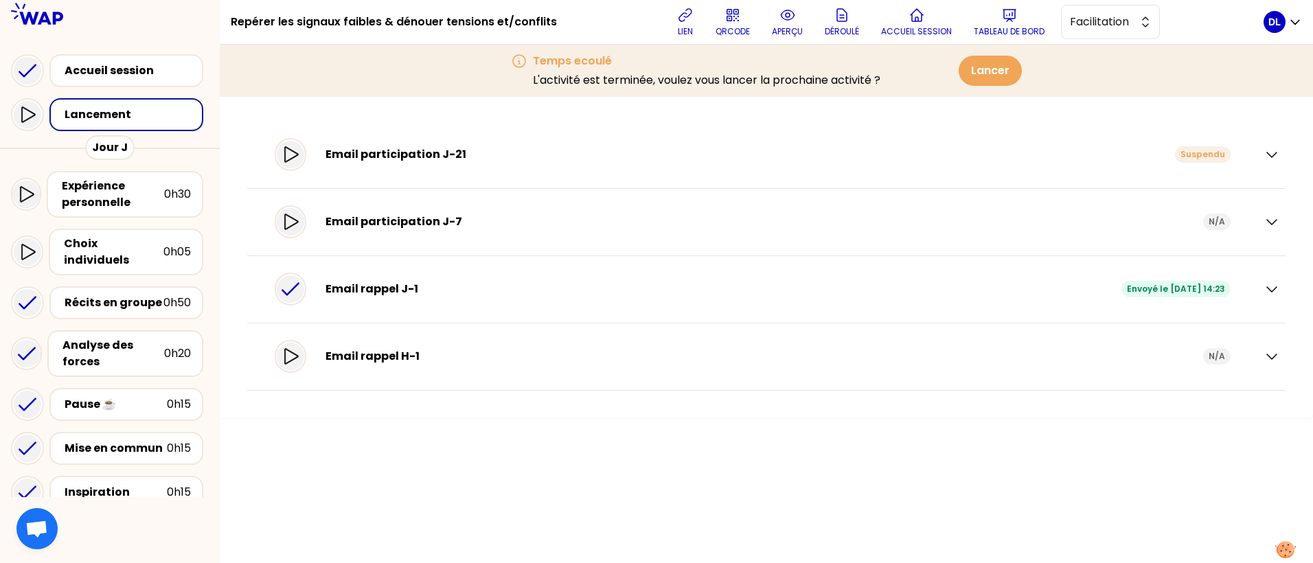
click at [383, 153] on div "Email participation J-21" at bounding box center [751, 154] width 850 height 16
click at [99, 193] on div "Expérience personnelle" at bounding box center [113, 194] width 102 height 33
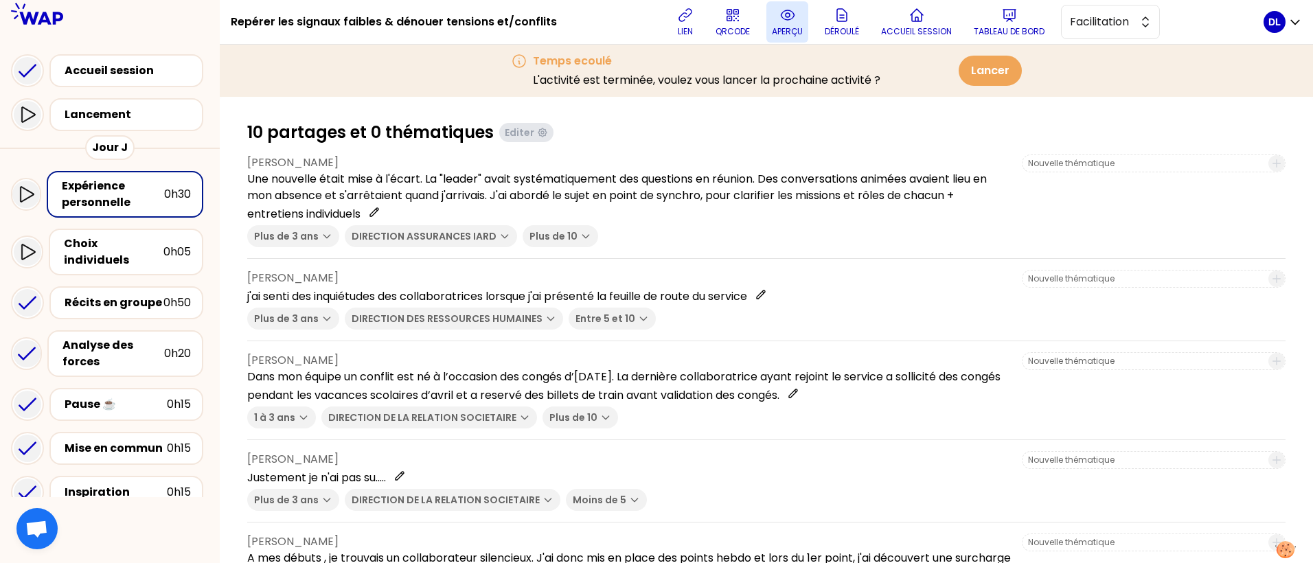
click at [775, 26] on p "aperçu" at bounding box center [787, 31] width 31 height 11
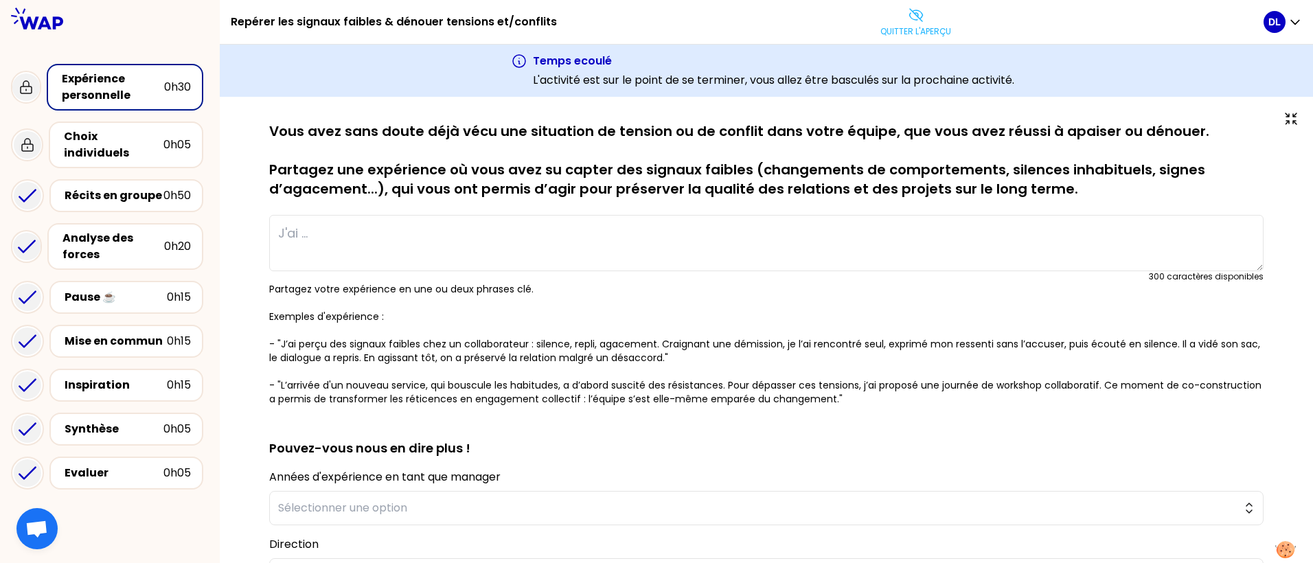
click at [348, 182] on p "Vous avez sans doute déjà vécu une situation de tension ou de conflit dans votr…" at bounding box center [766, 160] width 995 height 77
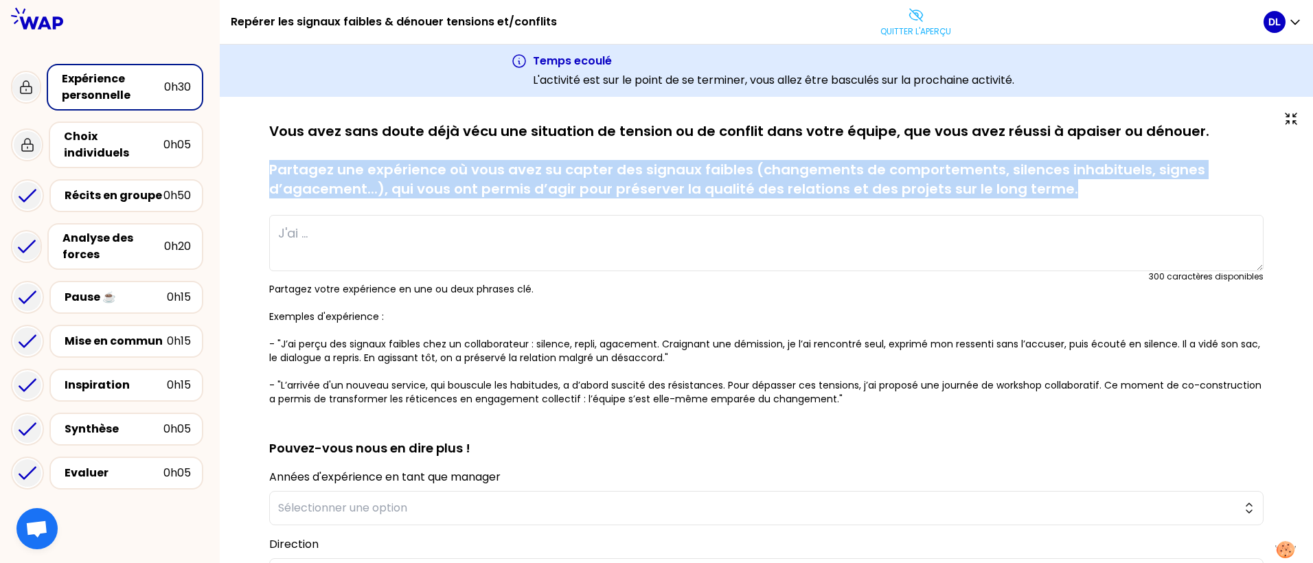
click at [348, 182] on p "Vous avez sans doute déjà vécu une situation de tension ou de conflit dans votr…" at bounding box center [766, 160] width 995 height 77
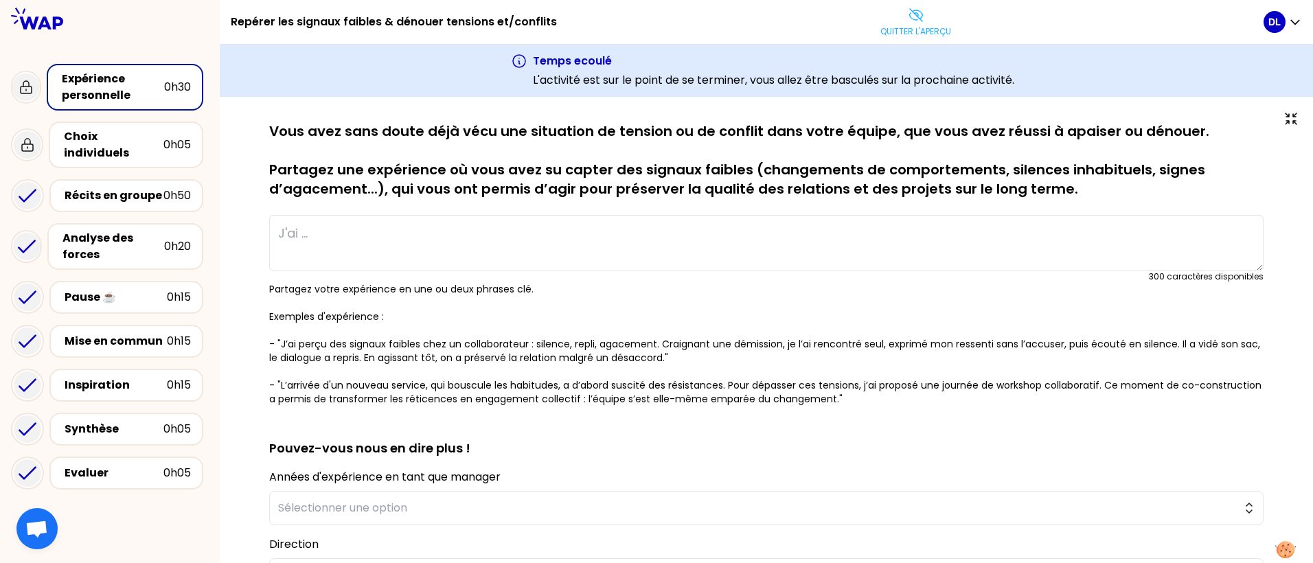
click at [257, 27] on h1 "Repérer les signaux faibles & dénouer tensions et/conflits" at bounding box center [394, 22] width 326 height 44
click at [157, 141] on div "Choix individuels" at bounding box center [114, 144] width 100 height 33
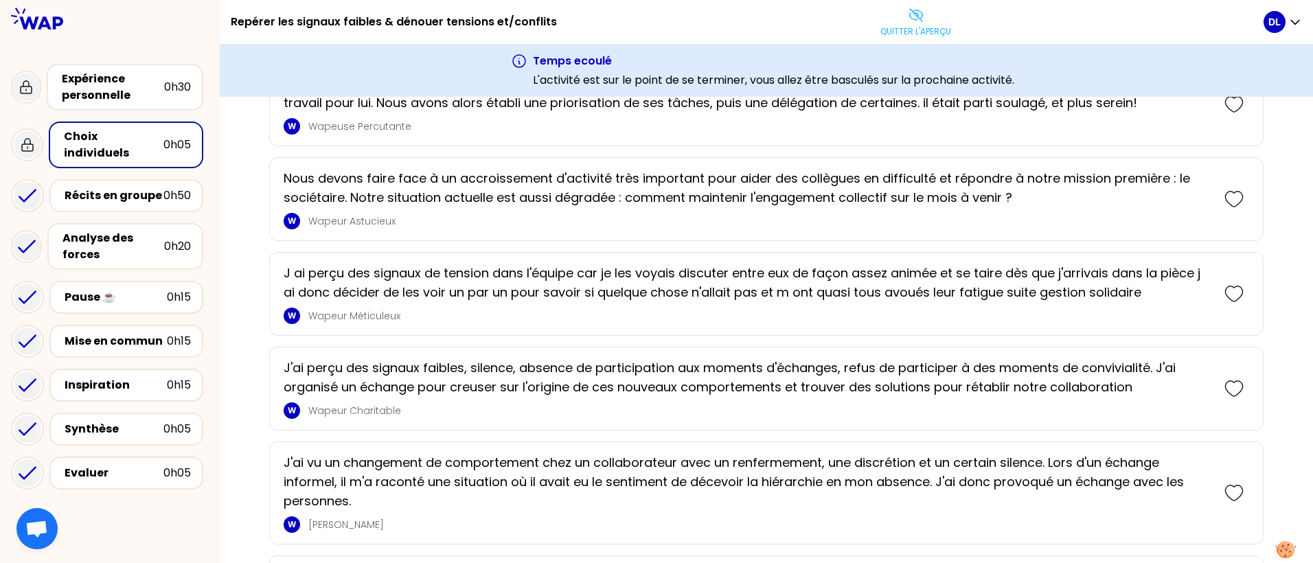
scroll to position [694, 0]
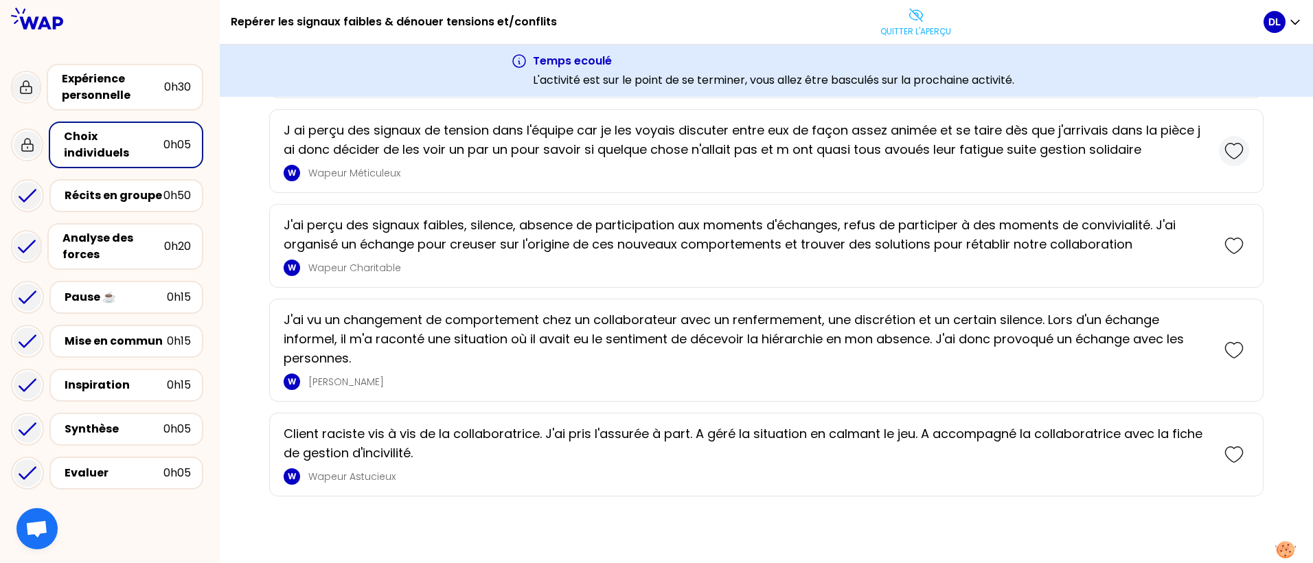
click at [1242, 146] on icon at bounding box center [1234, 151] width 19 height 19
click at [1232, 243] on icon at bounding box center [1234, 246] width 19 height 19
click at [1231, 348] on icon at bounding box center [1234, 351] width 19 height 19
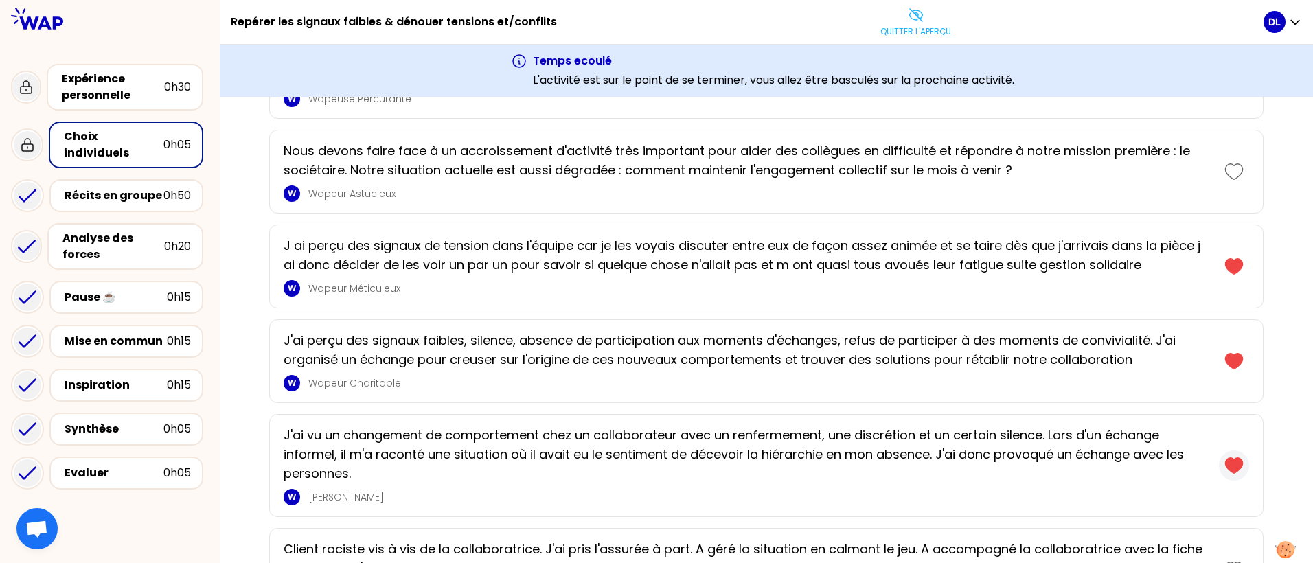
scroll to position [952, 0]
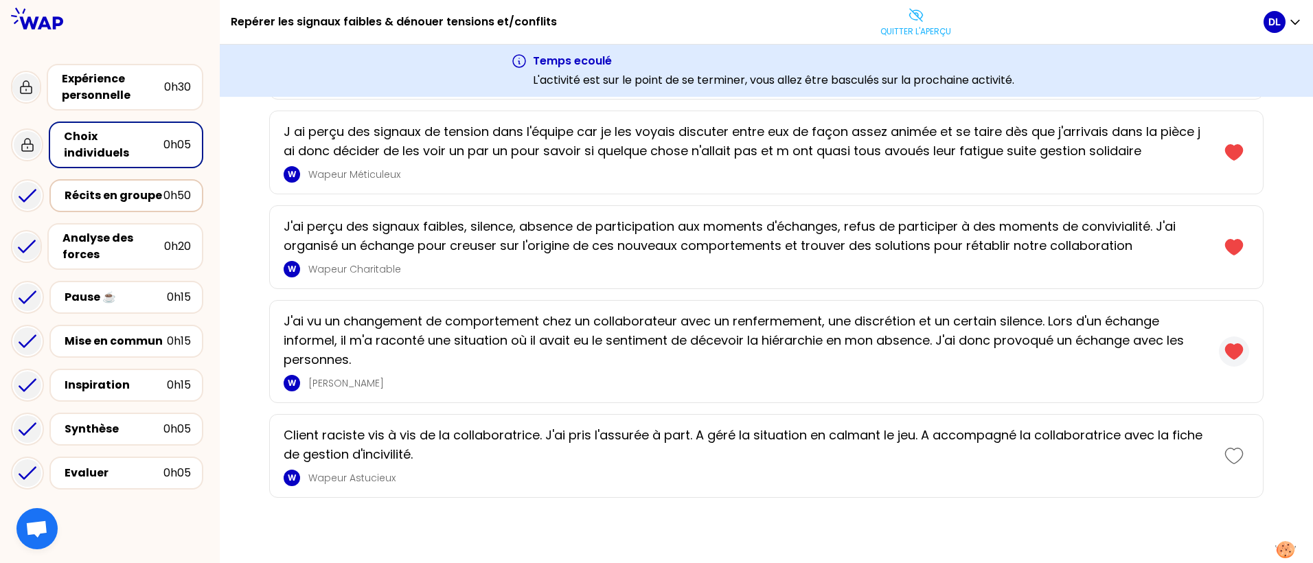
click at [148, 188] on div "Récits en groupe" at bounding box center [114, 196] width 99 height 16
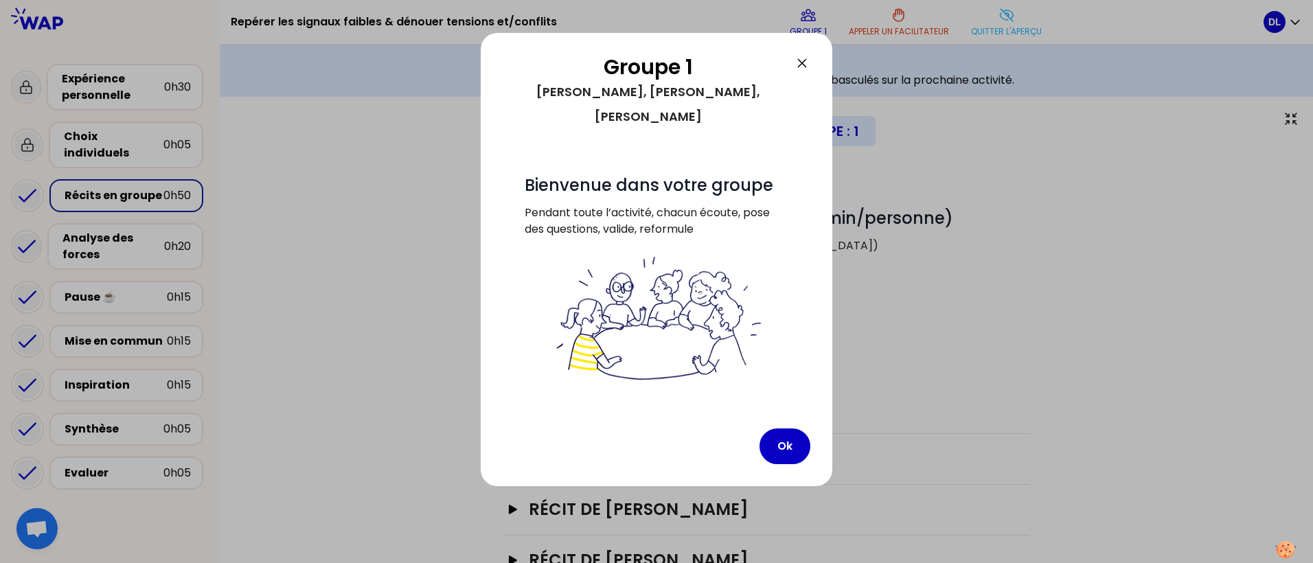
click at [796, 63] on icon at bounding box center [802, 63] width 16 height 16
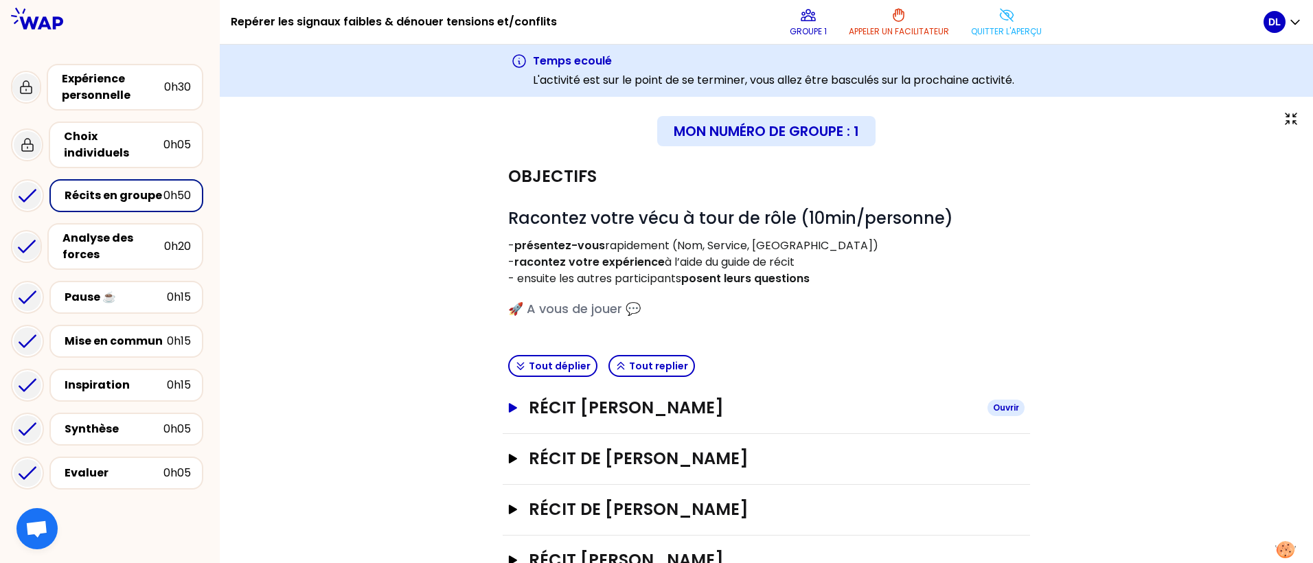
click at [510, 412] on icon "button" at bounding box center [513, 408] width 11 height 10
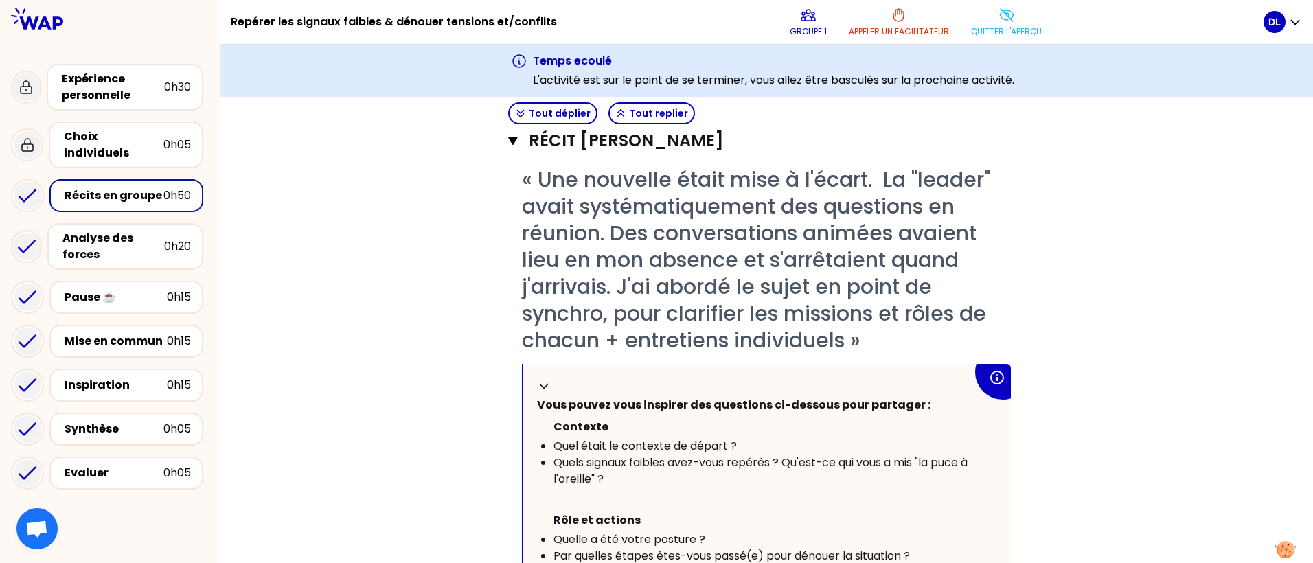
scroll to position [547, 0]
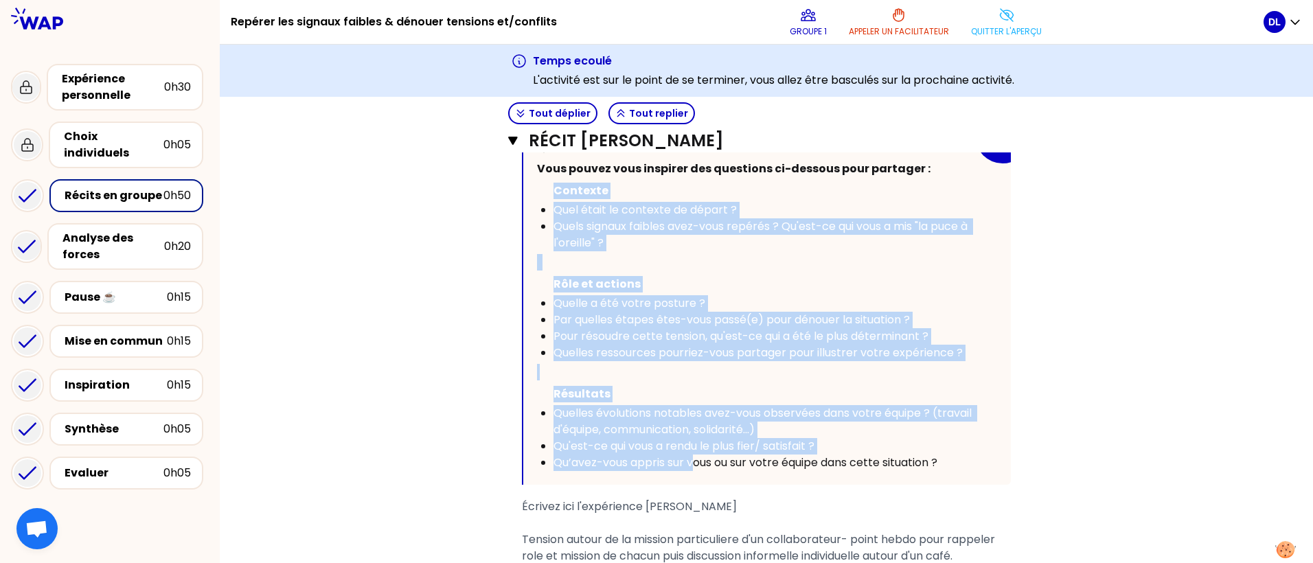
drag, startPoint x: 549, startPoint y: 187, endPoint x: 699, endPoint y: 461, distance: 312.7
click at [699, 461] on div "Replier Vous pouvez vous inspirer des questions ci-dessous pour partager : [PER…" at bounding box center [767, 306] width 488 height 357
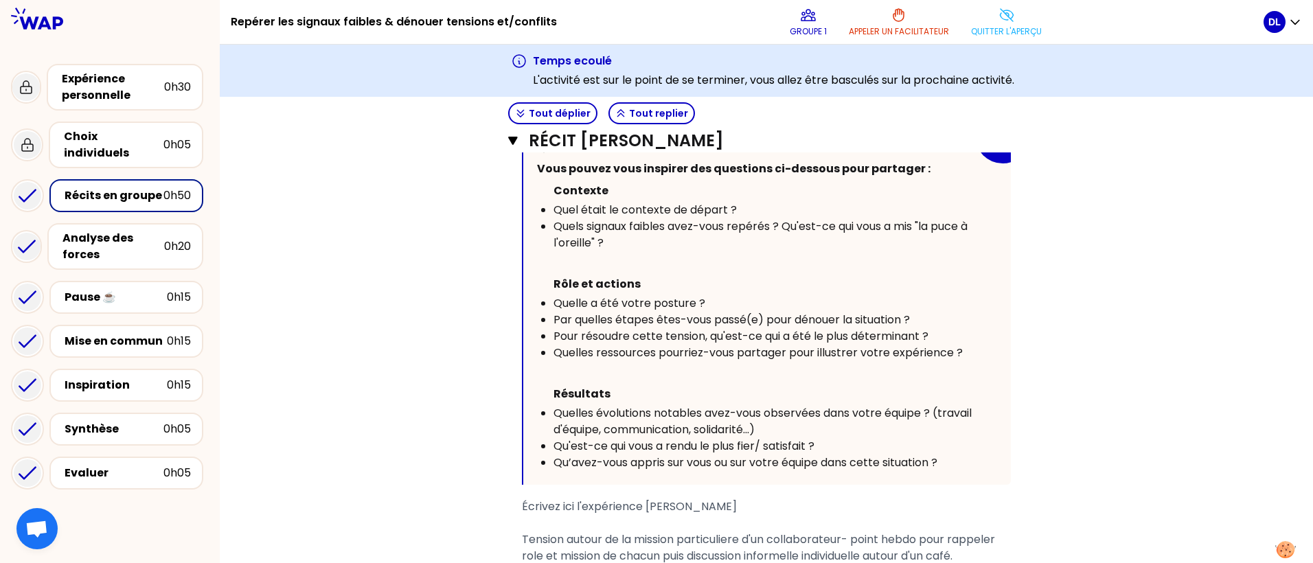
click at [313, 25] on h1 "Repérer les signaux faibles & dénouer tensions et/conflits" at bounding box center [394, 22] width 326 height 44
click at [125, 232] on div "Analyse des forces" at bounding box center [114, 246] width 102 height 33
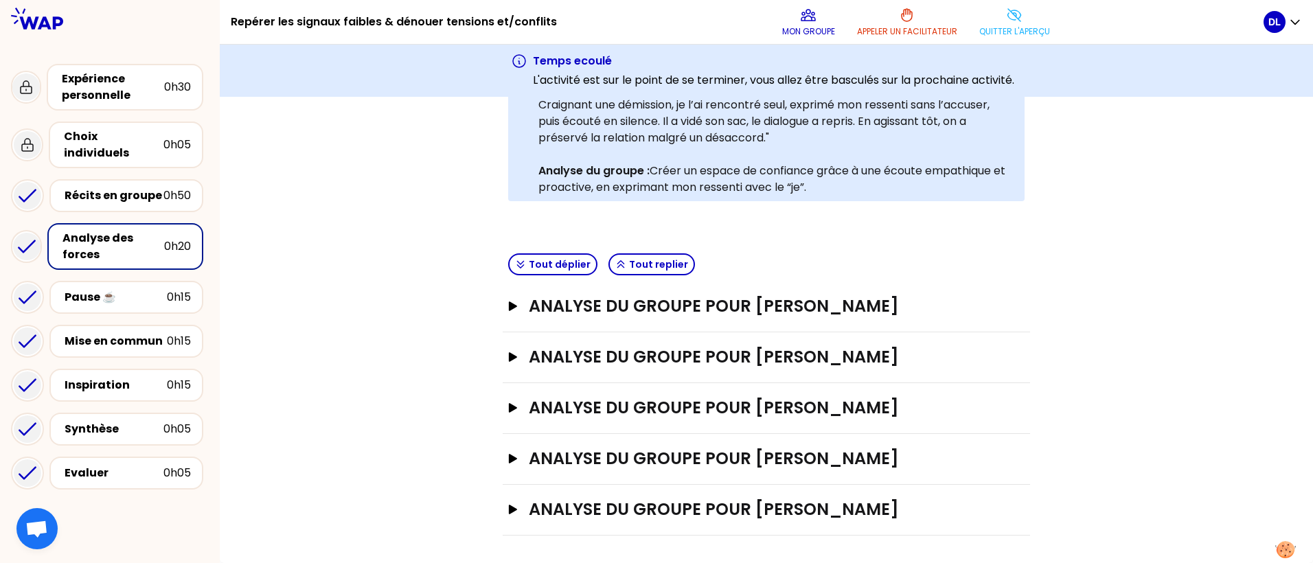
scroll to position [280, 0]
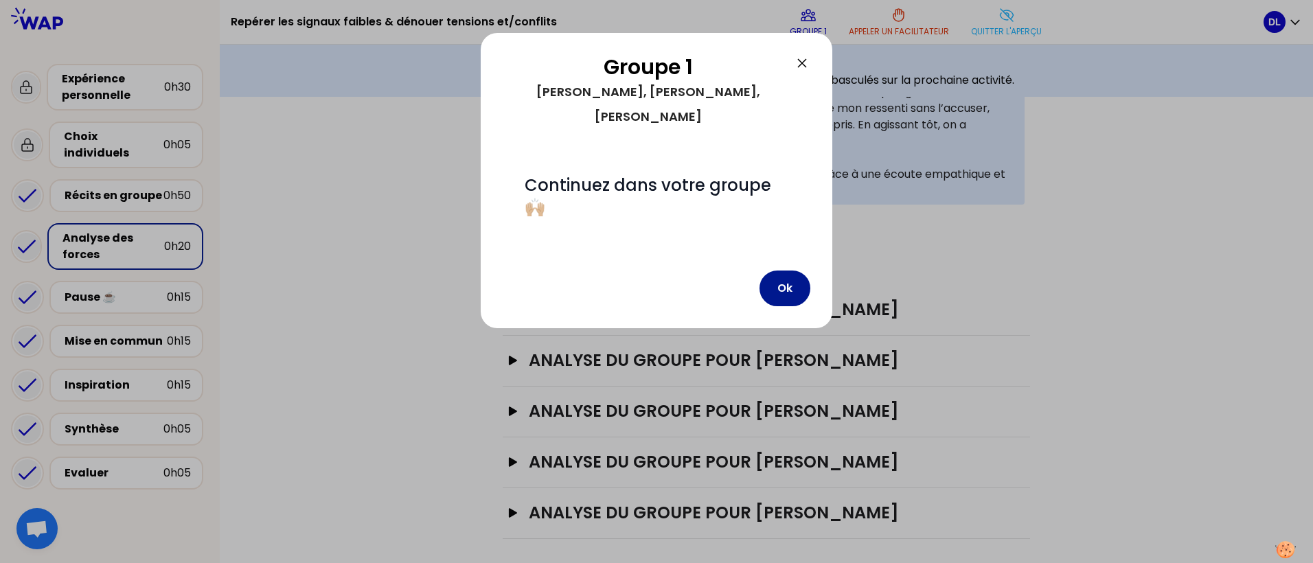
click at [779, 271] on button "Ok" at bounding box center [785, 289] width 51 height 36
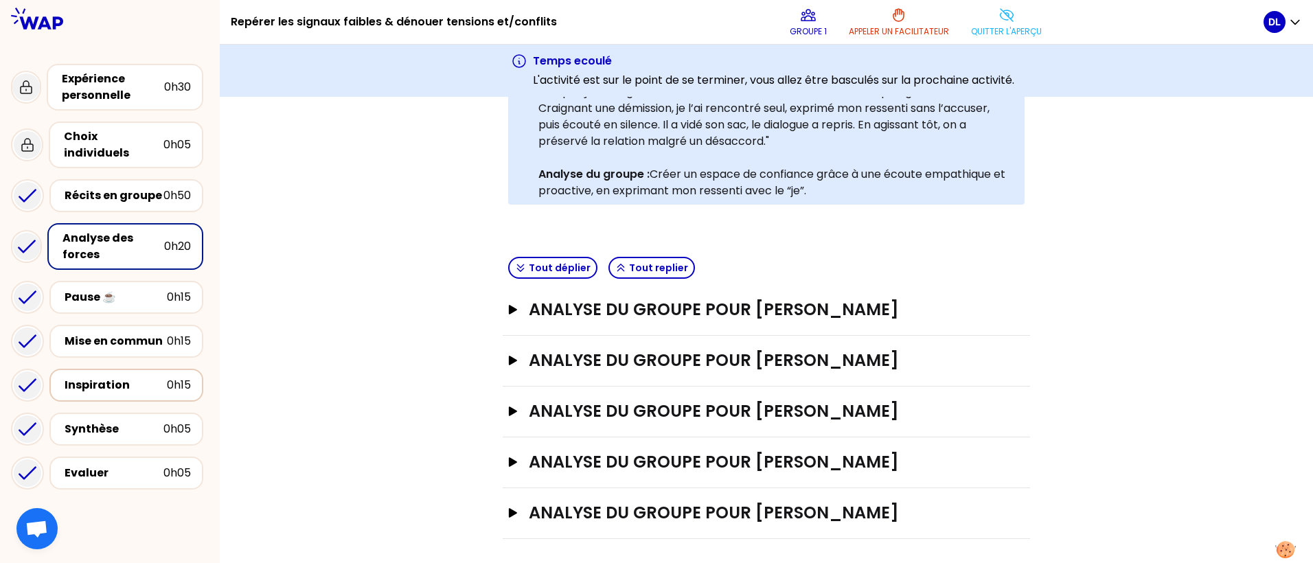
click at [172, 377] on div "0h15" at bounding box center [179, 385] width 24 height 16
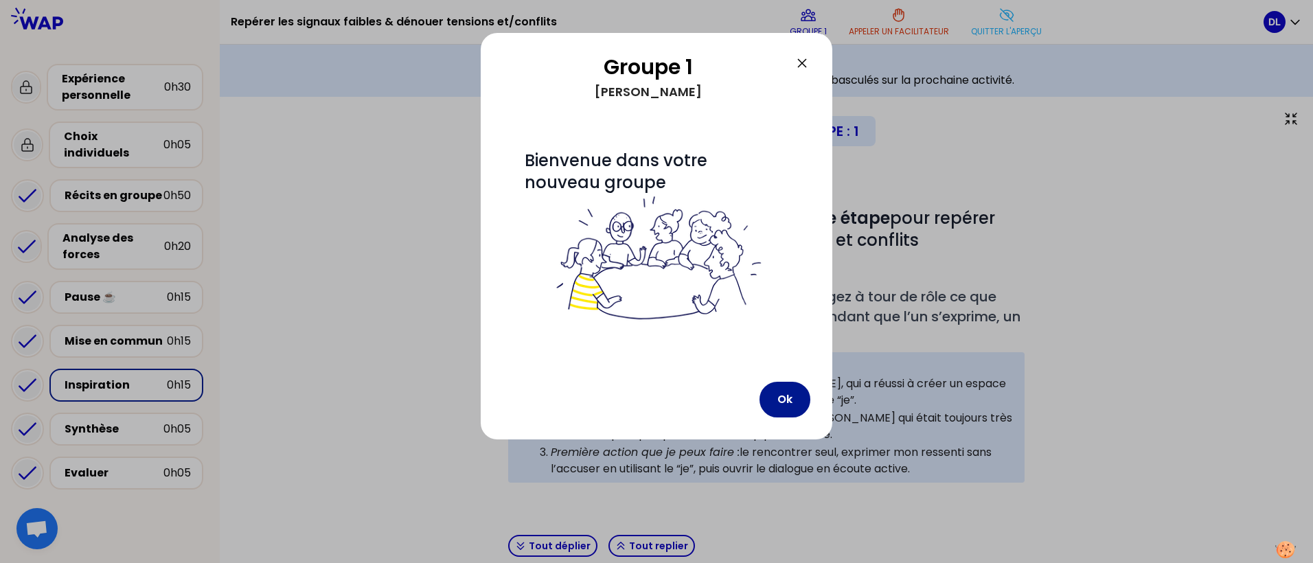
click at [778, 397] on button "Ok" at bounding box center [785, 400] width 51 height 36
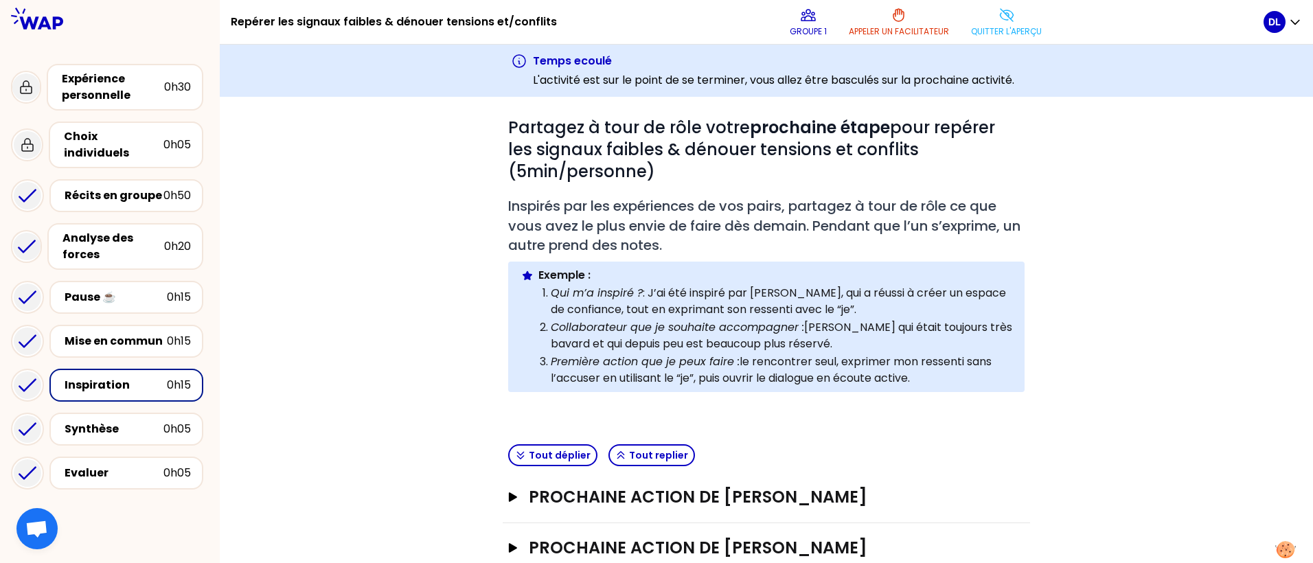
scroll to position [176, 0]
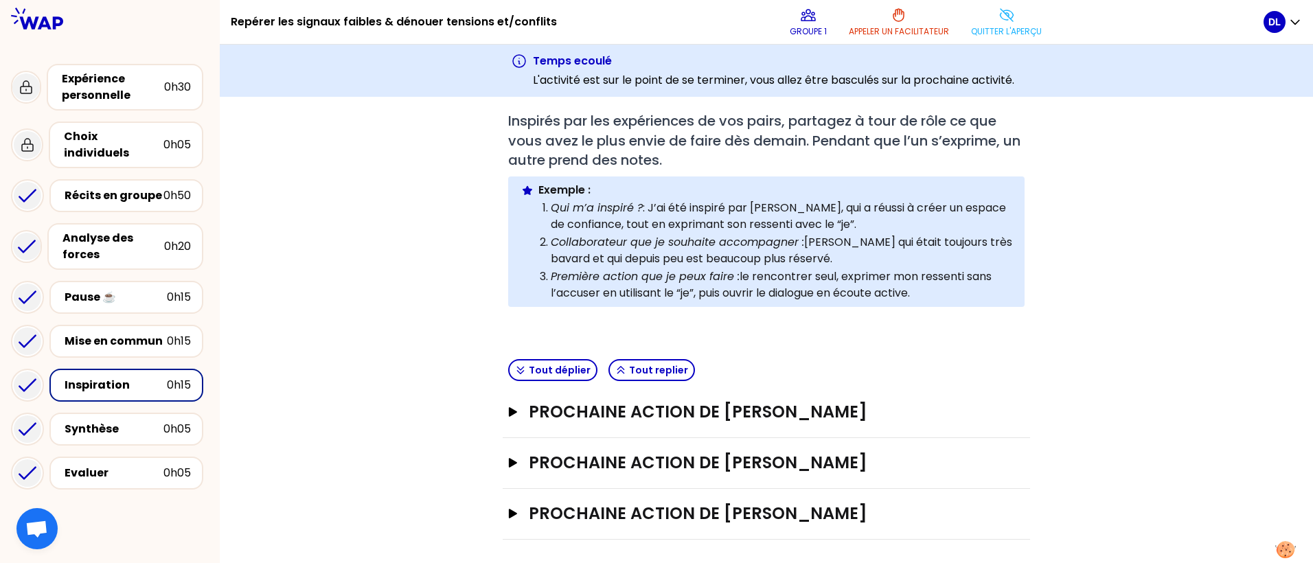
click at [1013, 43] on div "Repérer les signaux faibles & dénouer tensions et/conflits Groupe 1 Appeler un …" at bounding box center [747, 22] width 1033 height 44
click at [1015, 23] on button "Quitter l'aperçu" at bounding box center [1007, 21] width 82 height 41
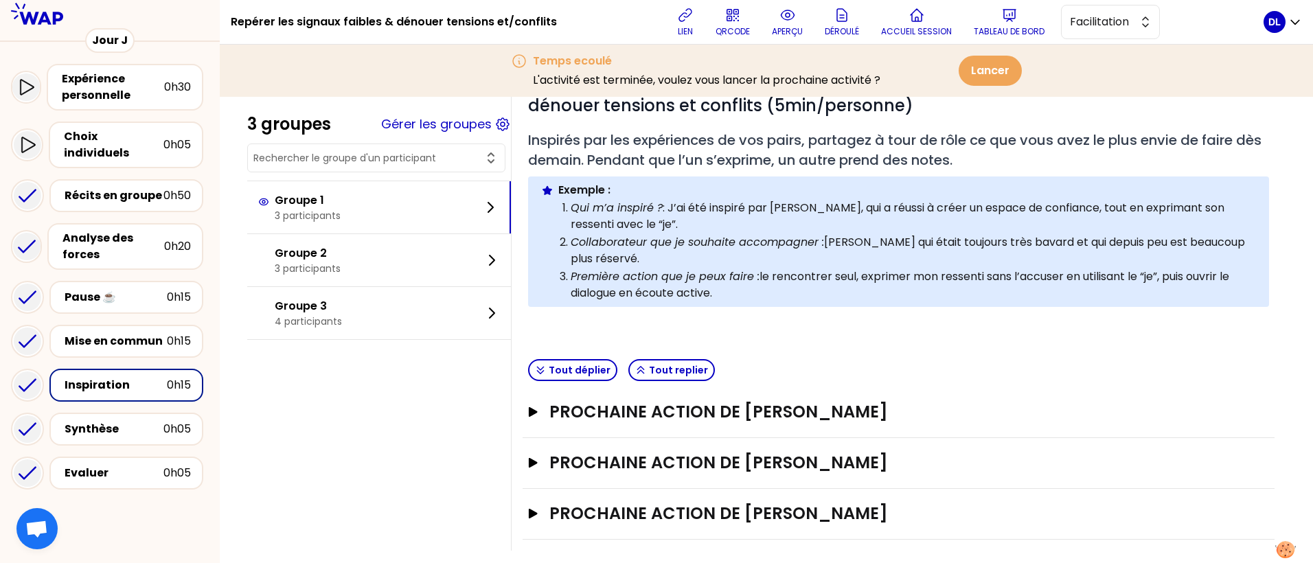
scroll to position [111, 0]
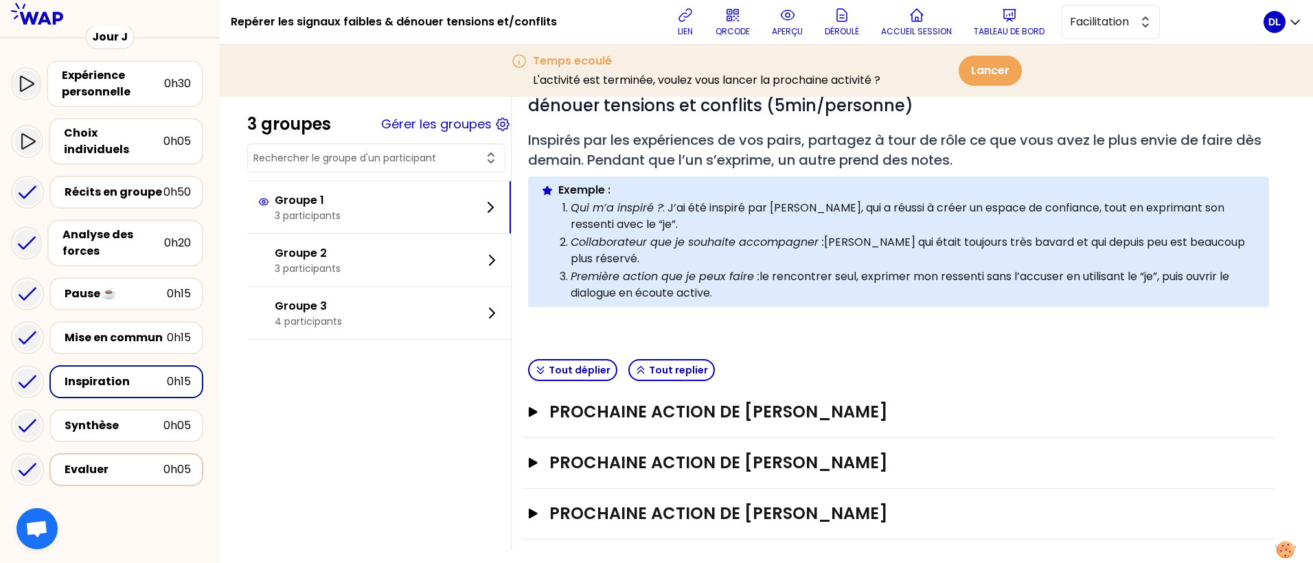
click at [150, 462] on div "Evaluer" at bounding box center [114, 470] width 99 height 16
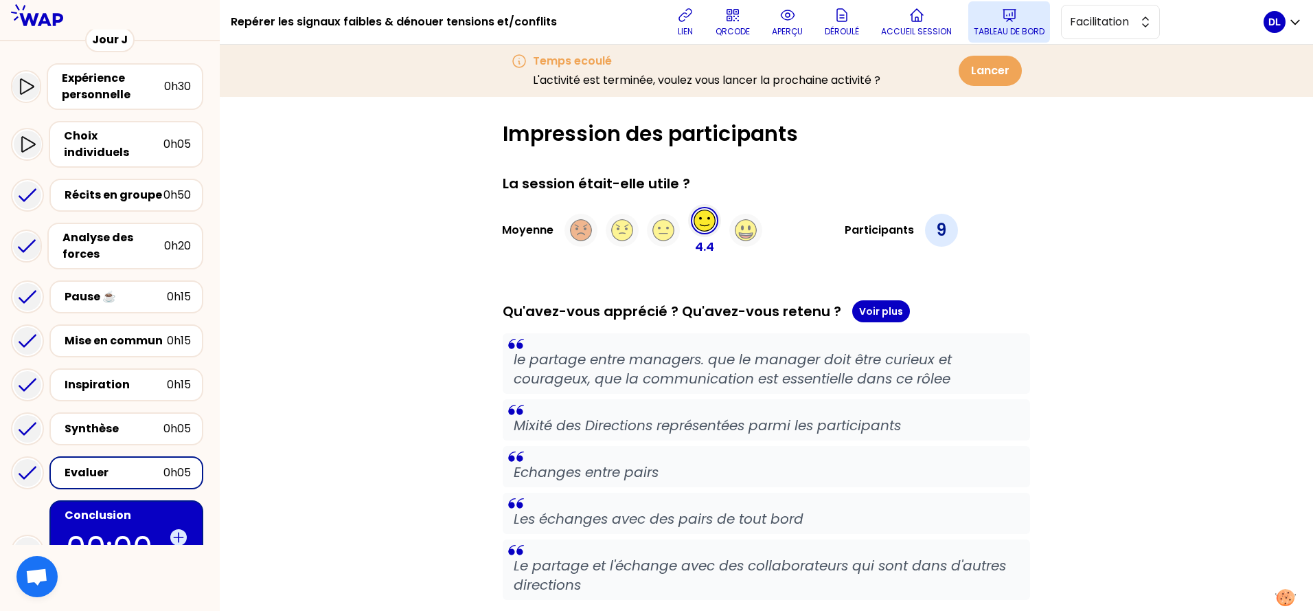
click at [1004, 15] on icon at bounding box center [1010, 16] width 12 height 12
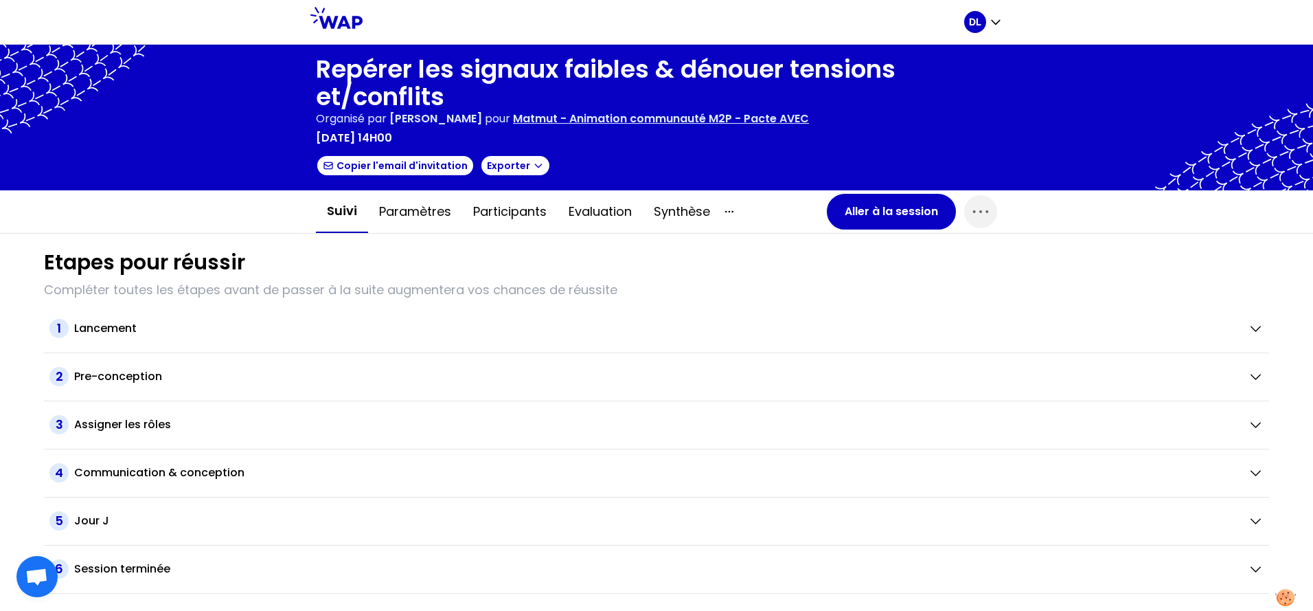
click at [768, 122] on p "Matmut - Animation communauté M2P - Pacte AVEC" at bounding box center [661, 119] width 296 height 16
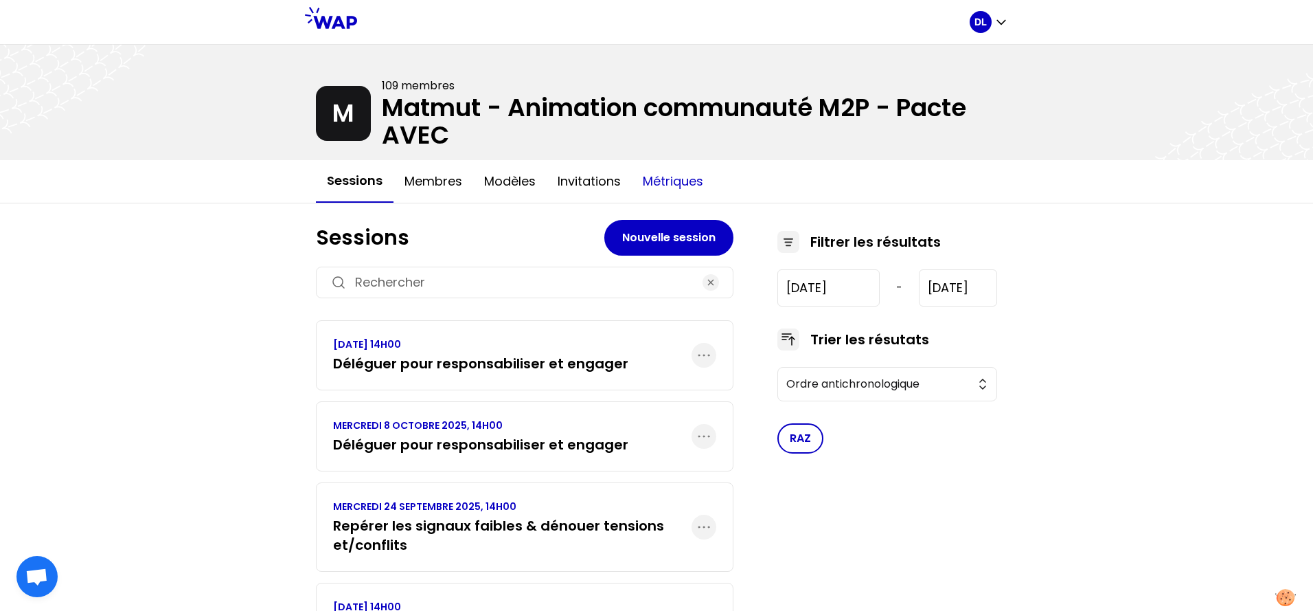
click at [686, 185] on button "Métriques" at bounding box center [673, 181] width 82 height 41
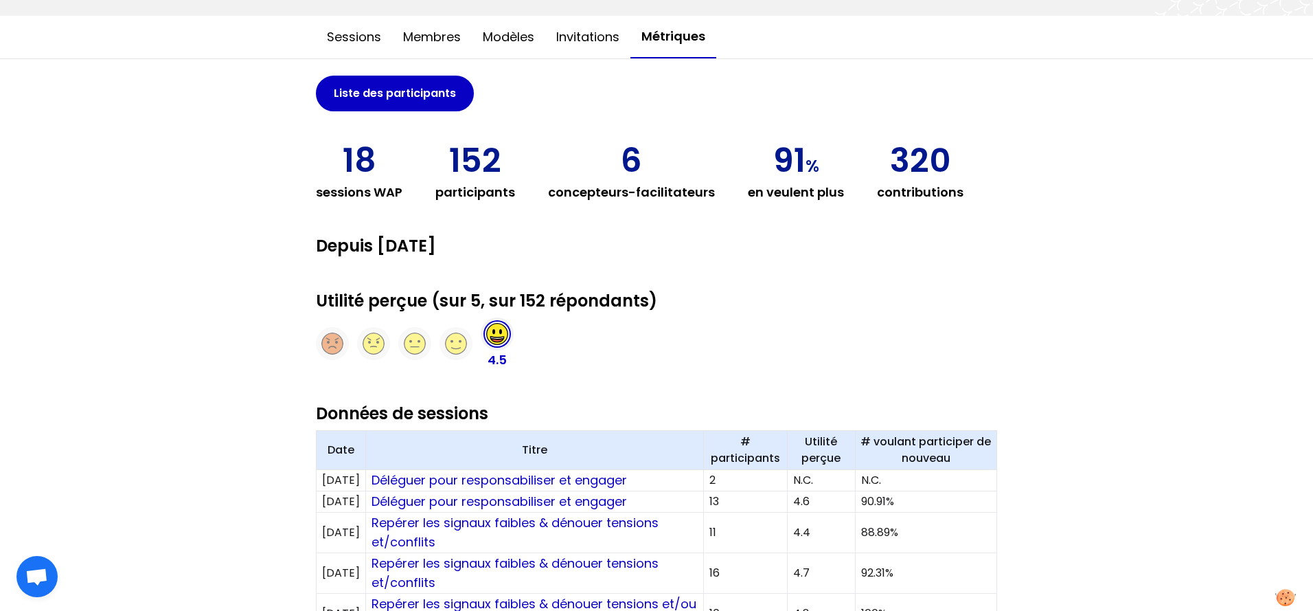
scroll to position [292, 0]
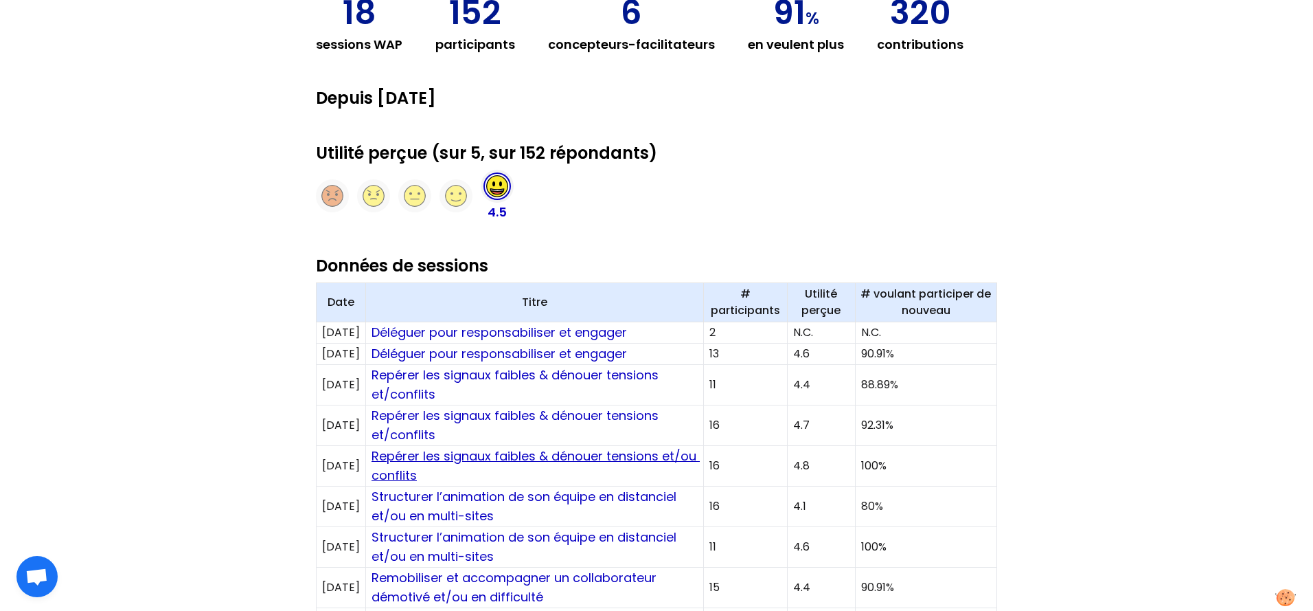
click at [565, 453] on link "Repérer les signaux faibles & dénouer tensions et/ou conflits" at bounding box center [536, 465] width 328 height 36
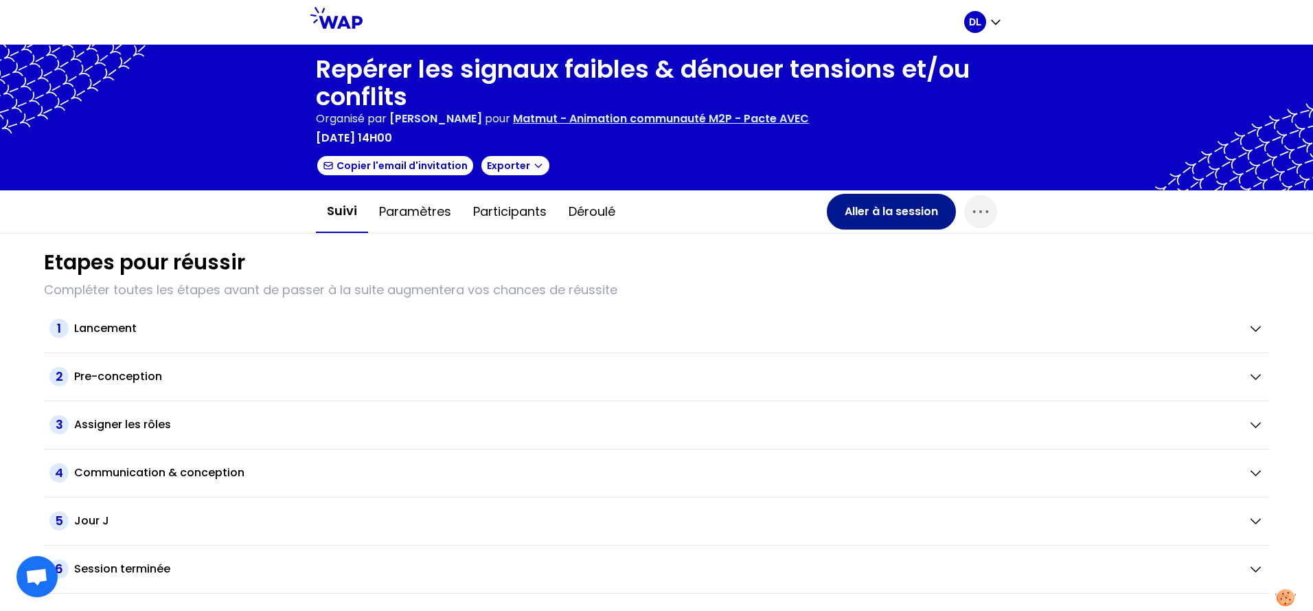
click at [870, 217] on button "Aller à la session" at bounding box center [891, 212] width 129 height 36
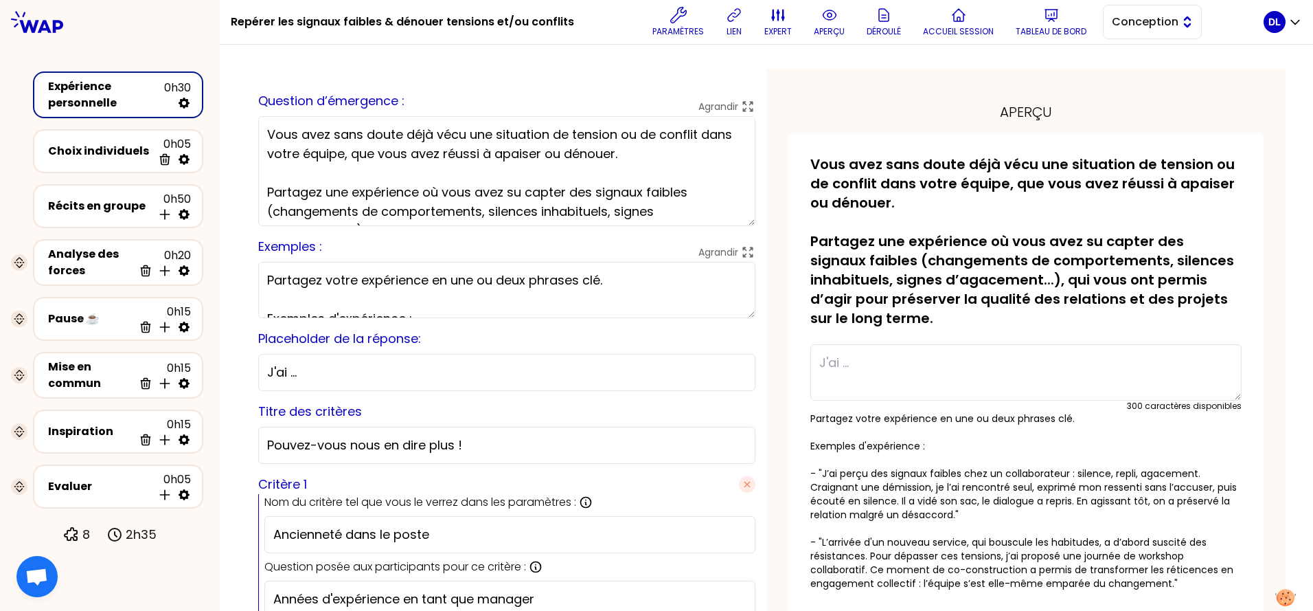
click at [1110, 37] on button "Conception" at bounding box center [1152, 22] width 99 height 34
click at [1131, 71] on span "Facilitation" at bounding box center [1160, 78] width 59 height 16
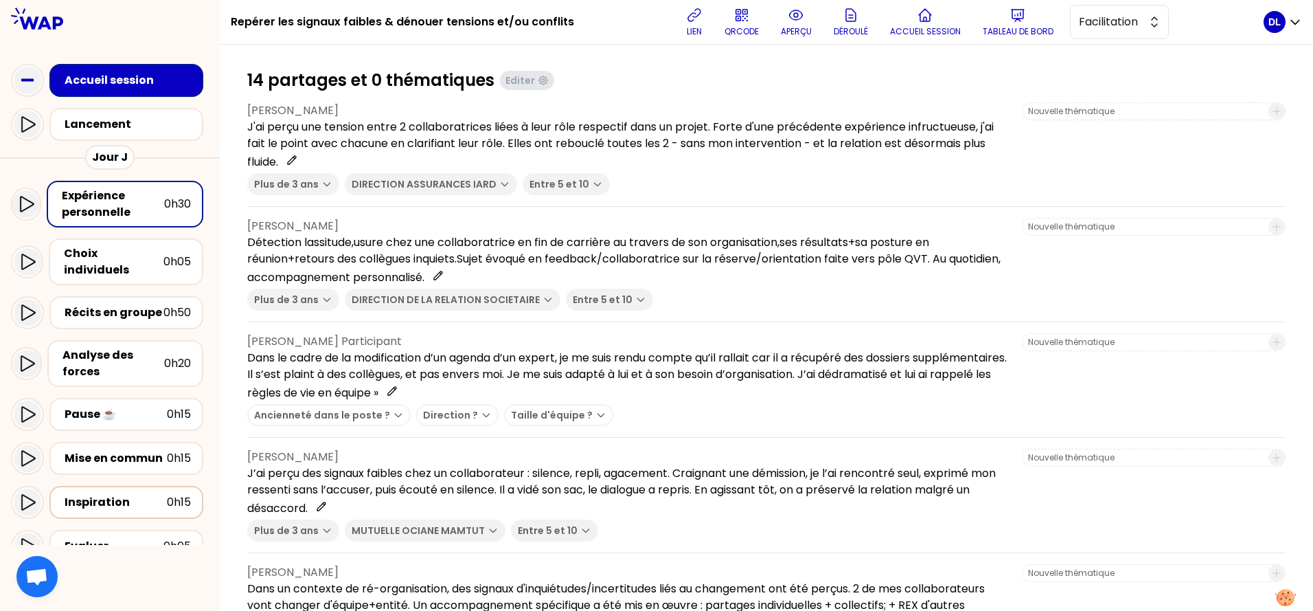
scroll to position [89, 0]
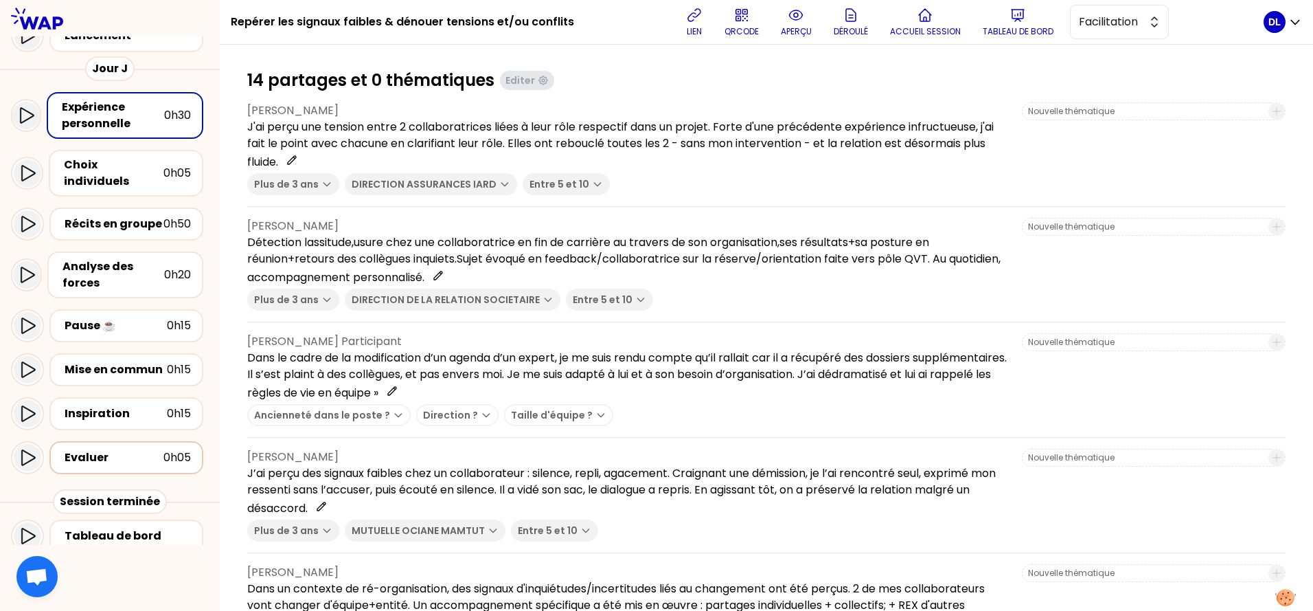
click at [111, 449] on div "Evaluer" at bounding box center [114, 457] width 99 height 16
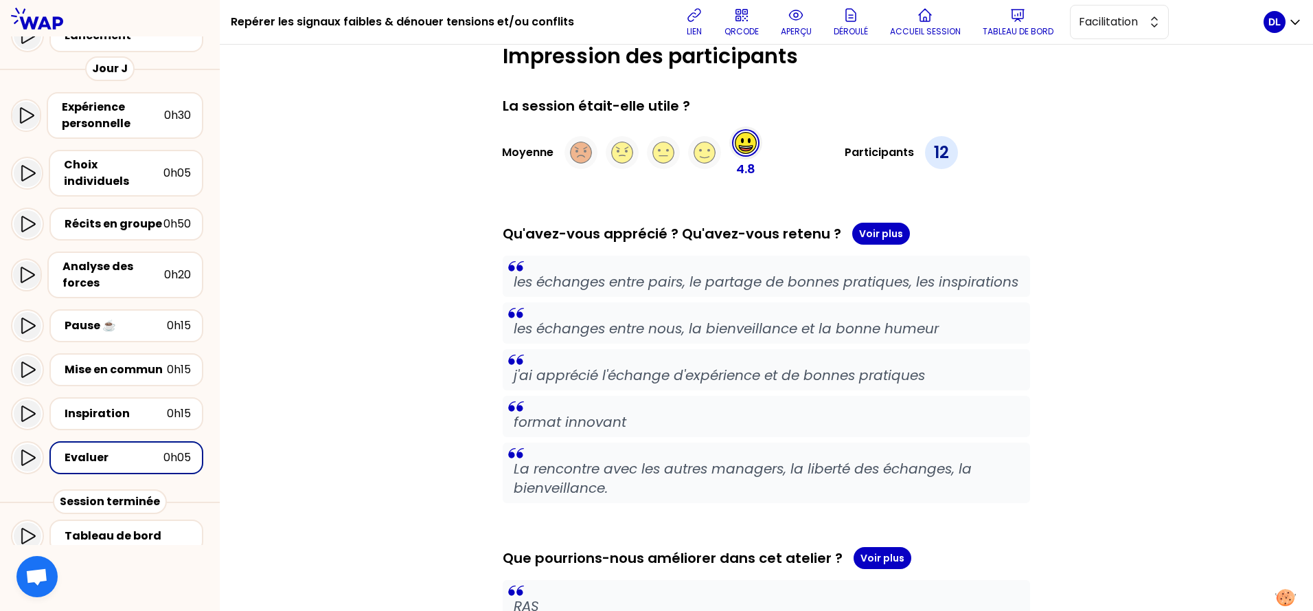
scroll to position [30, 0]
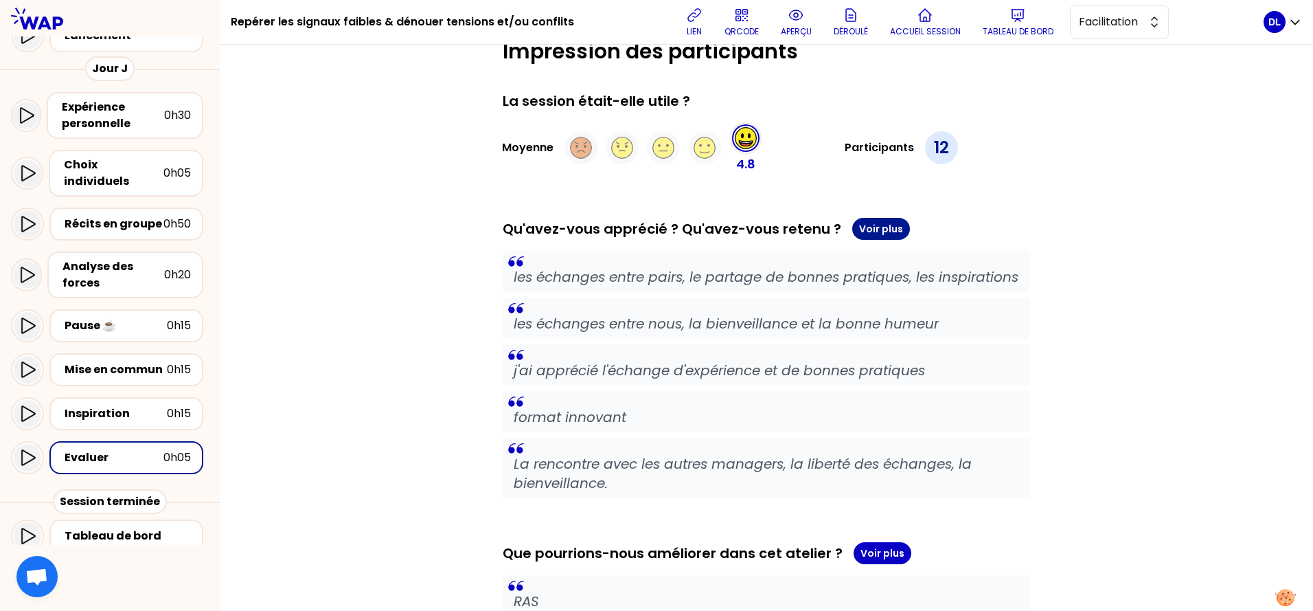
click at [867, 234] on button "Voir plus" at bounding box center [882, 229] width 58 height 22
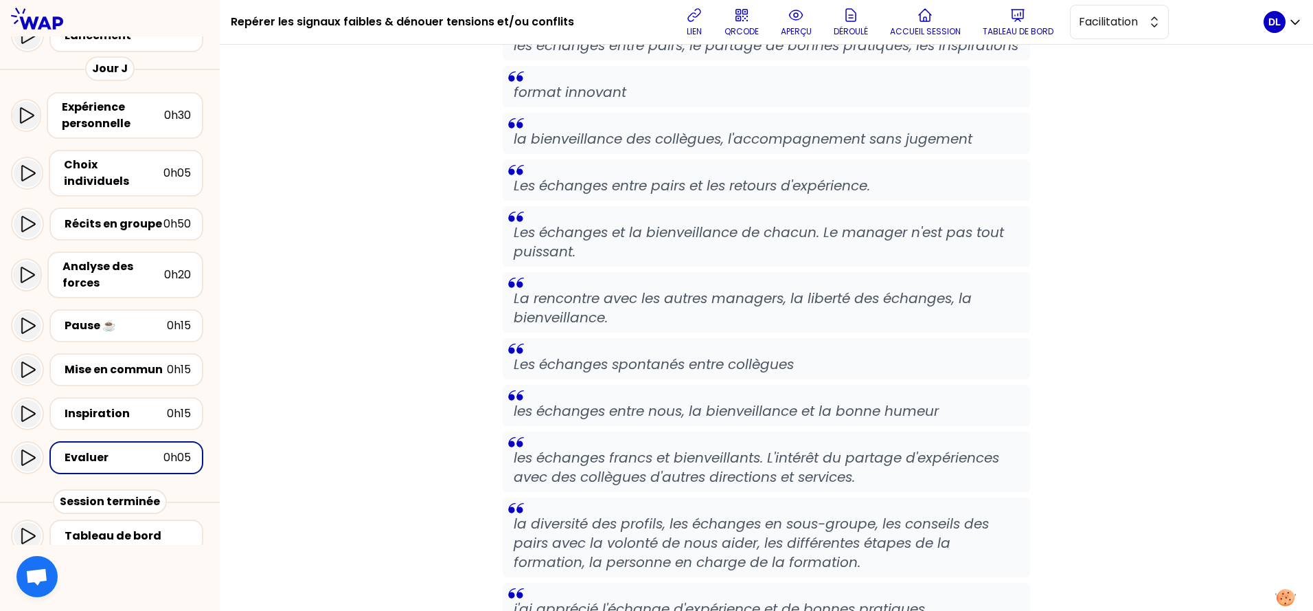
scroll to position [301, 0]
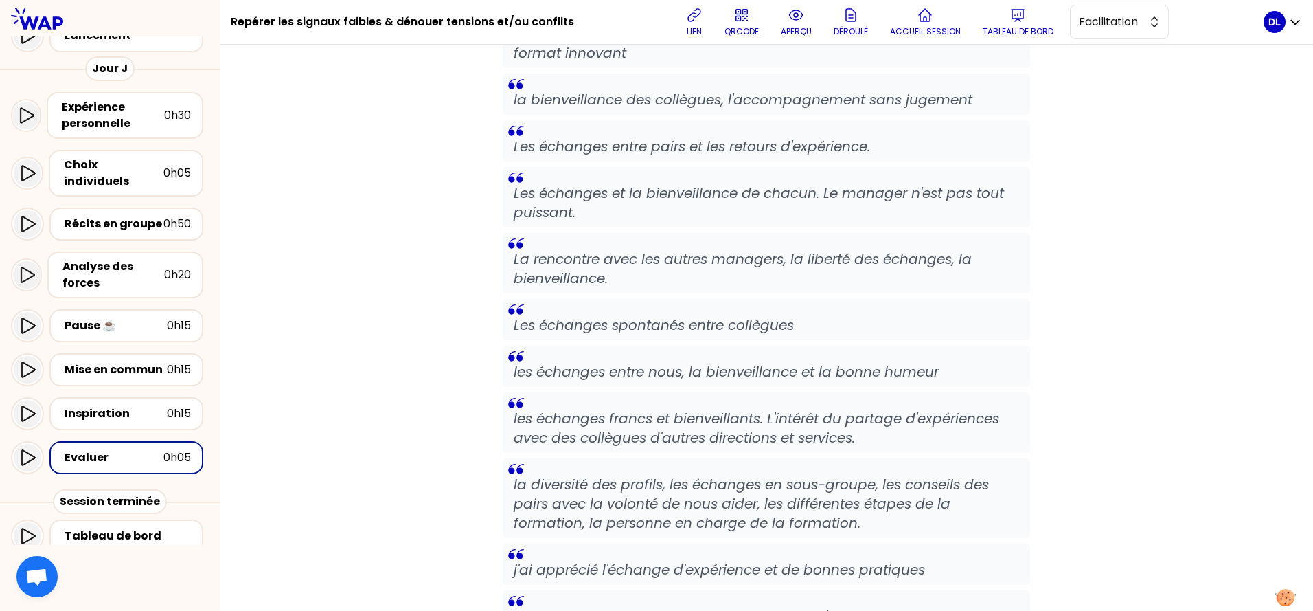
click at [604, 532] on p "la diversité des profils, les échanges en sous-groupe, les conseils des pairs a…" at bounding box center [767, 504] width 506 height 58
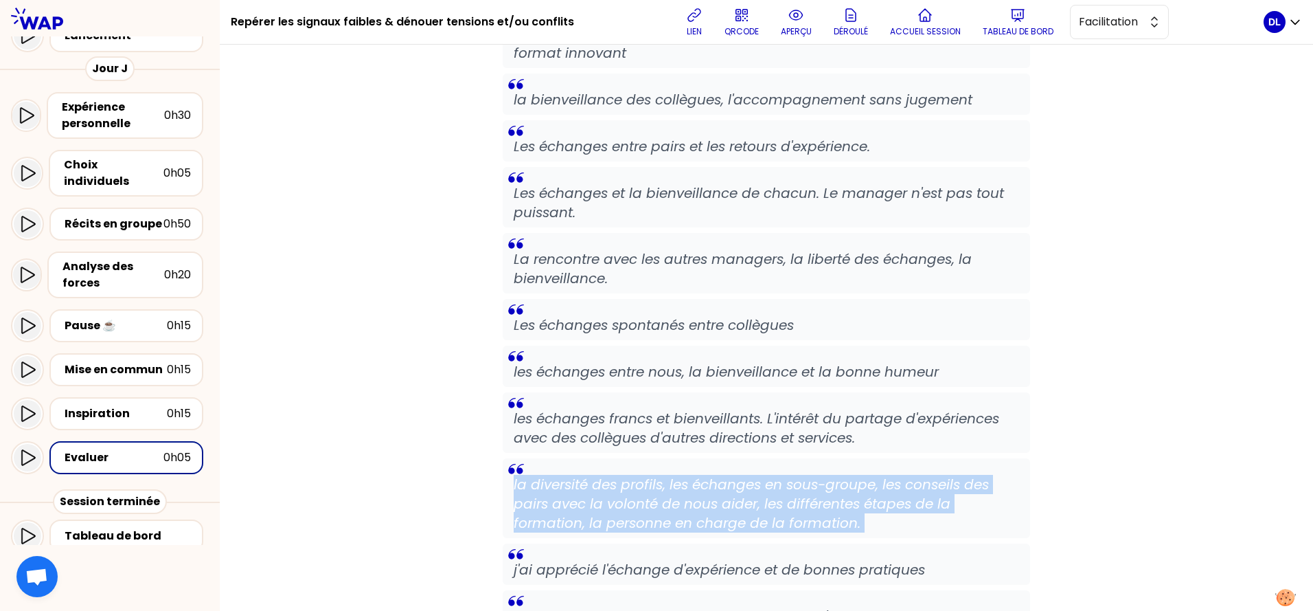
click at [604, 532] on p "la diversité des profils, les échanges en sous-groupe, les conseils des pairs a…" at bounding box center [767, 504] width 506 height 58
